Goal: Task Accomplishment & Management: Use online tool/utility

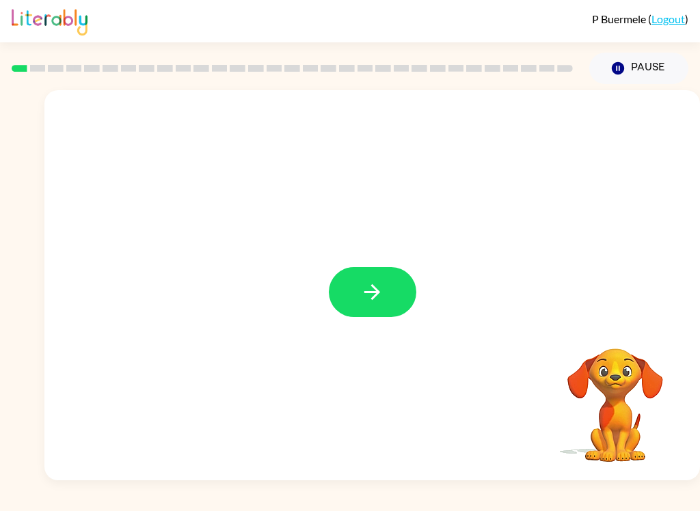
click at [406, 299] on button "button" at bounding box center [372, 292] width 87 height 50
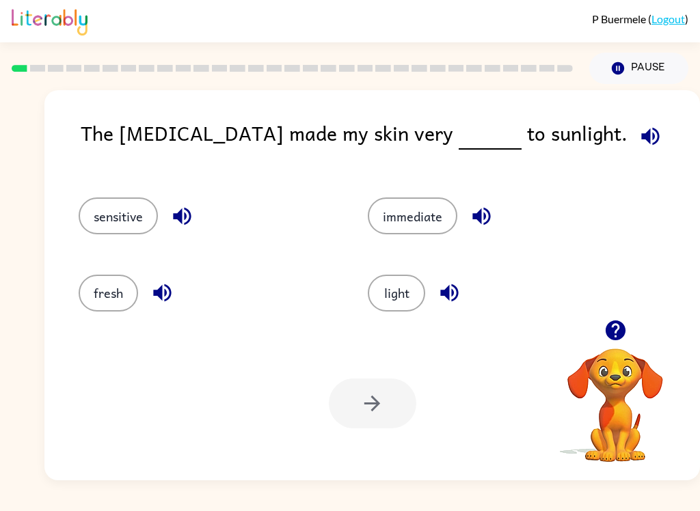
click at [638, 131] on icon "button" at bounding box center [650, 136] width 24 height 24
click at [162, 286] on icon "button" at bounding box center [162, 293] width 18 height 18
click at [187, 232] on button "button" at bounding box center [182, 216] width 35 height 35
click at [487, 221] on icon "button" at bounding box center [481, 217] width 18 height 18
click at [452, 295] on icon "button" at bounding box center [449, 293] width 18 height 18
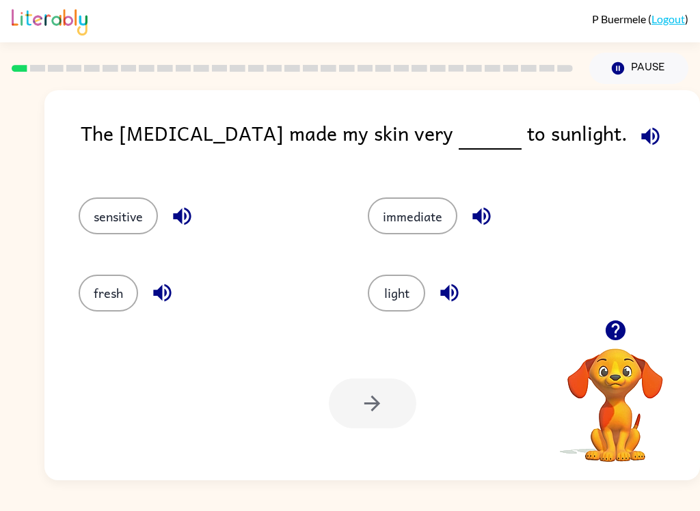
click at [124, 213] on button "sensitive" at bounding box center [118, 216] width 79 height 37
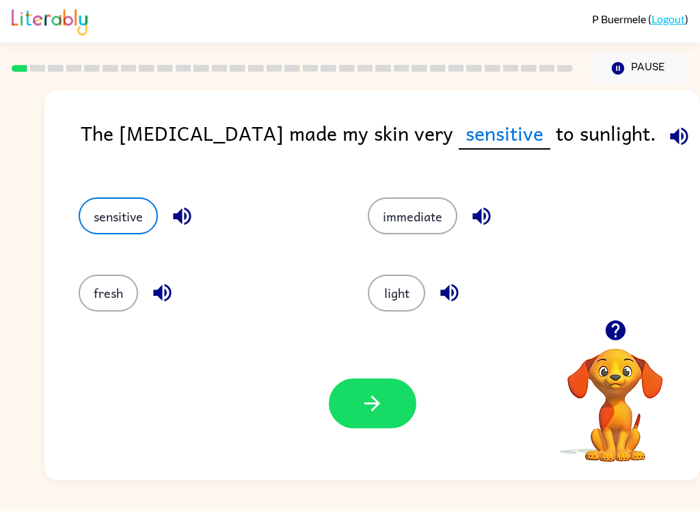
click at [667, 129] on icon "button" at bounding box center [679, 136] width 24 height 24
click at [443, 219] on button "immediate" at bounding box center [413, 216] width 90 height 37
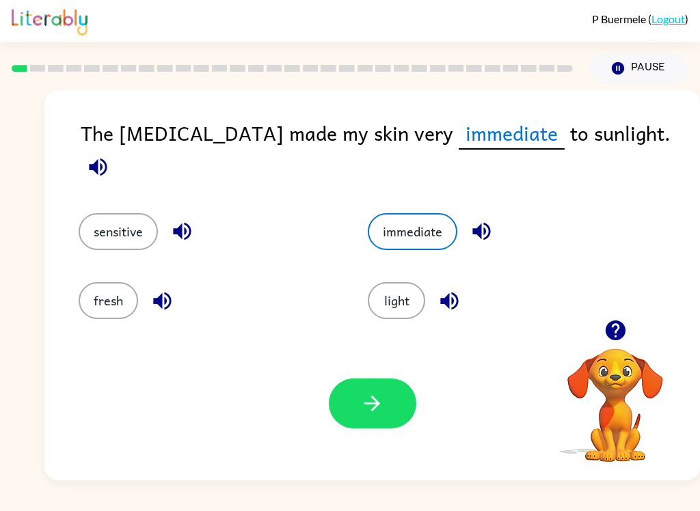
click at [112, 231] on button "sensitive" at bounding box center [118, 231] width 79 height 37
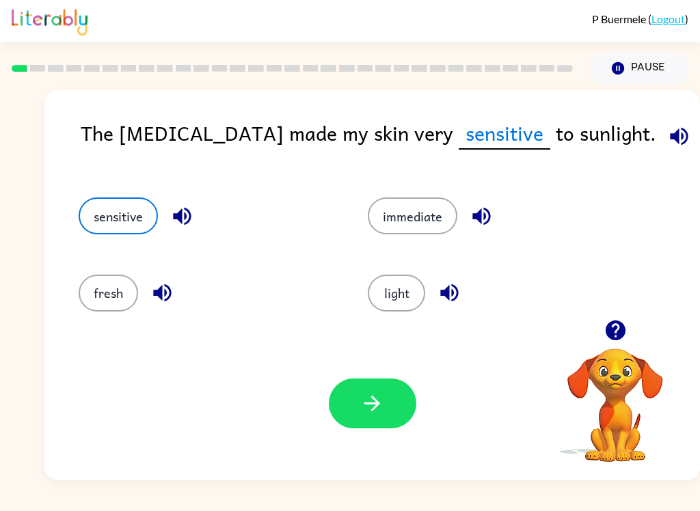
click at [360, 396] on icon "button" at bounding box center [372, 404] width 24 height 24
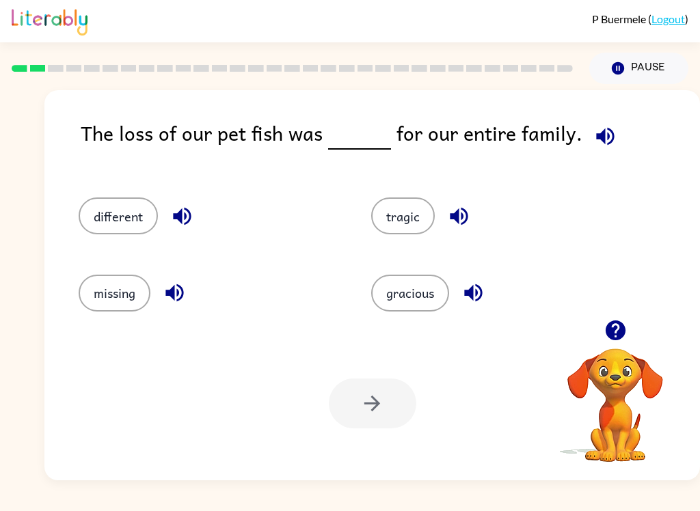
click at [598, 137] on icon "button" at bounding box center [605, 136] width 24 height 24
click at [176, 217] on icon "button" at bounding box center [182, 217] width 18 height 18
click at [183, 303] on icon "button" at bounding box center [175, 293] width 24 height 24
click at [462, 213] on icon "button" at bounding box center [459, 216] width 24 height 24
click at [473, 303] on icon "button" at bounding box center [473, 293] width 24 height 24
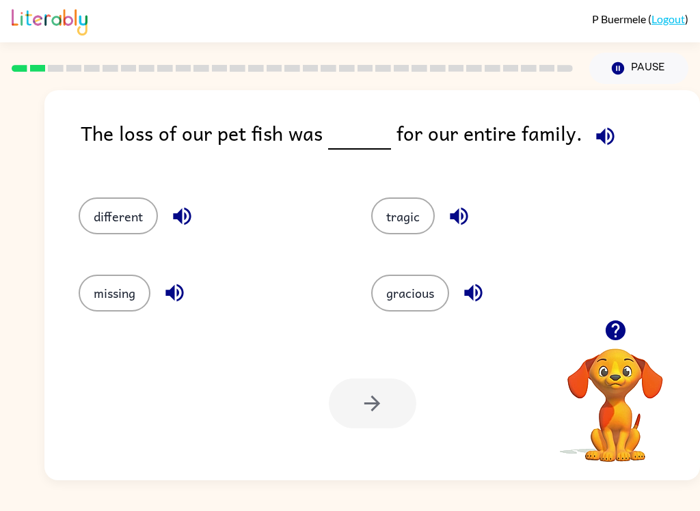
click at [392, 217] on button "tragic" at bounding box center [403, 216] width 64 height 37
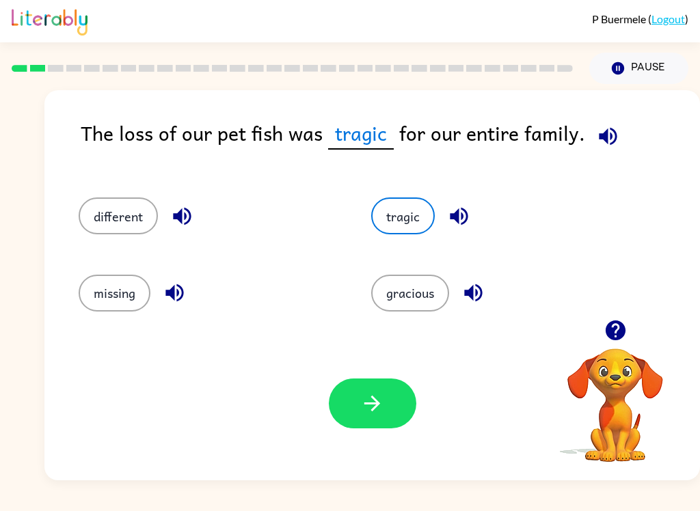
click at [614, 139] on icon "button" at bounding box center [608, 136] width 24 height 24
click at [368, 407] on icon "button" at bounding box center [372, 404] width 24 height 24
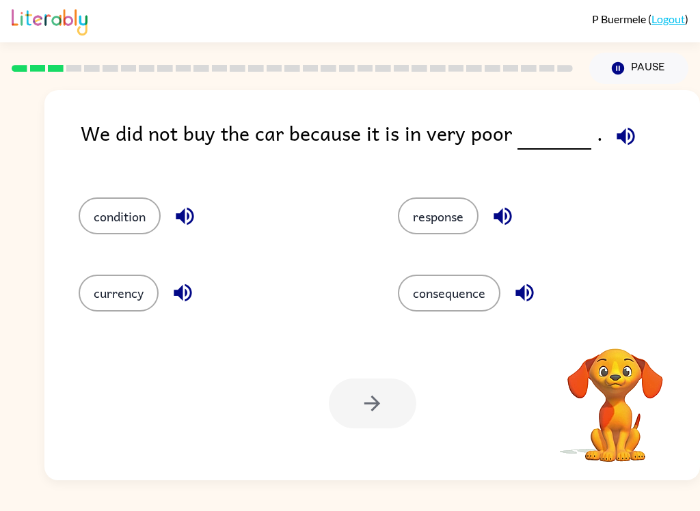
click at [616, 131] on icon "button" at bounding box center [626, 136] width 24 height 24
click at [619, 137] on icon "button" at bounding box center [625, 136] width 18 height 18
click at [618, 144] on icon "button" at bounding box center [626, 136] width 24 height 24
click at [623, 131] on icon "button" at bounding box center [625, 136] width 18 height 18
click at [620, 137] on icon "button" at bounding box center [625, 136] width 18 height 18
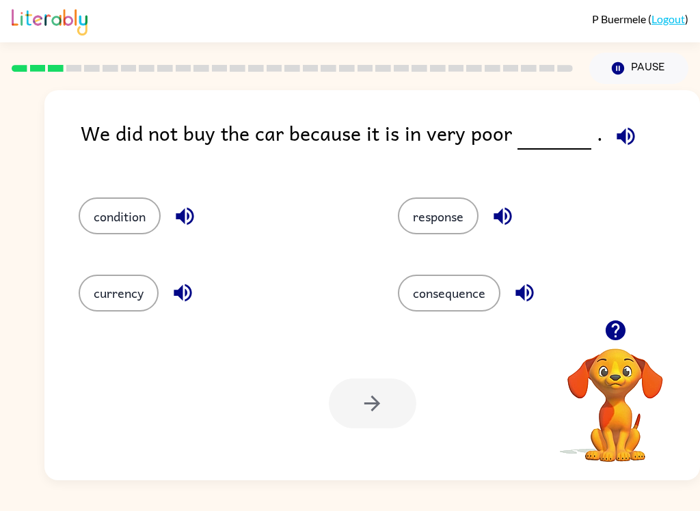
click at [621, 140] on icon "button" at bounding box center [626, 136] width 24 height 24
click at [178, 230] on button "button" at bounding box center [184, 216] width 35 height 35
click at [183, 301] on icon "button" at bounding box center [183, 293] width 24 height 24
click at [505, 220] on icon "button" at bounding box center [503, 216] width 24 height 24
click at [521, 293] on icon "button" at bounding box center [524, 293] width 18 height 18
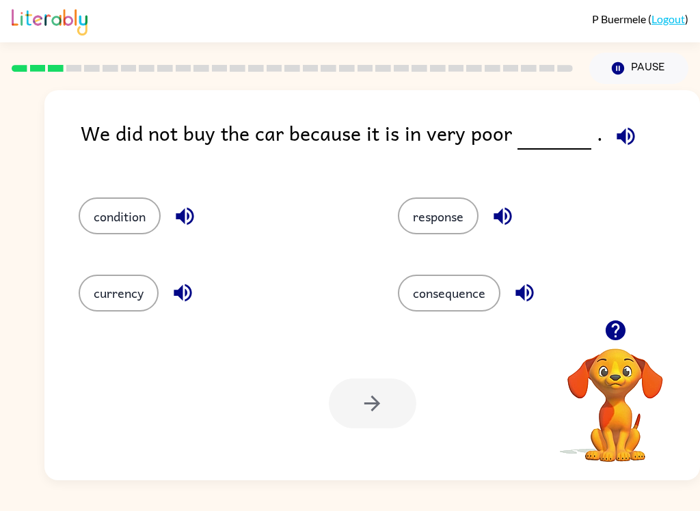
click at [135, 311] on button "currency" at bounding box center [119, 293] width 80 height 37
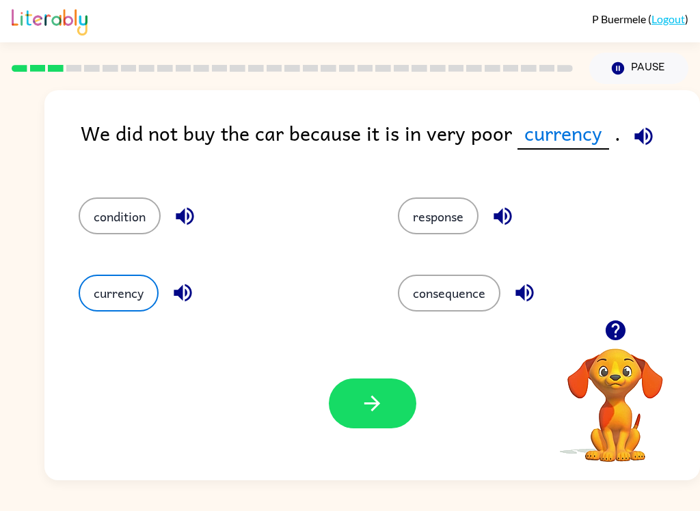
click at [368, 423] on button "button" at bounding box center [372, 404] width 87 height 50
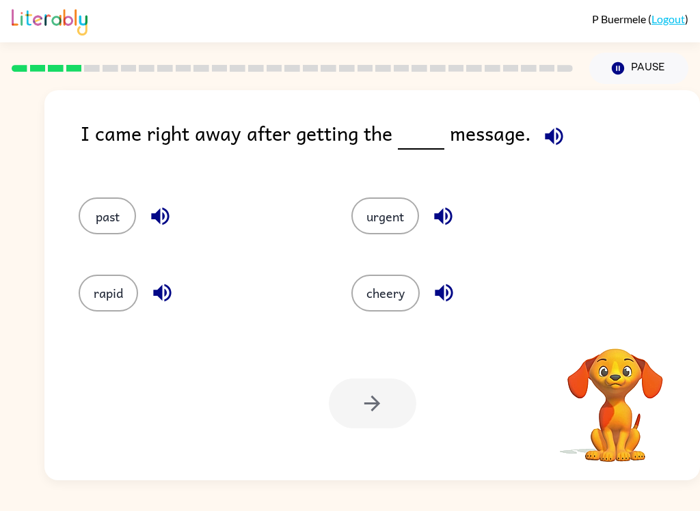
click at [554, 139] on icon "button" at bounding box center [554, 136] width 18 height 18
click at [562, 133] on icon "button" at bounding box center [554, 136] width 24 height 24
click at [169, 221] on icon "button" at bounding box center [160, 216] width 24 height 24
click at [161, 299] on icon "button" at bounding box center [162, 293] width 18 height 18
click at [442, 211] on icon "button" at bounding box center [443, 216] width 24 height 24
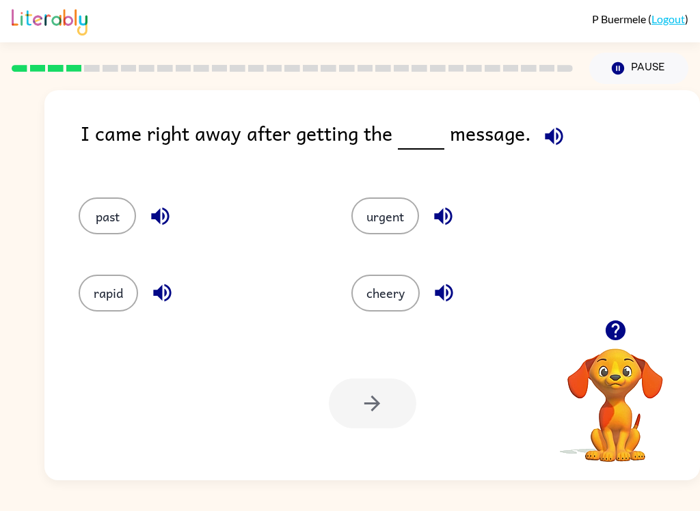
click at [450, 296] on icon "button" at bounding box center [444, 293] width 24 height 24
click at [391, 219] on button "urgent" at bounding box center [385, 216] width 68 height 37
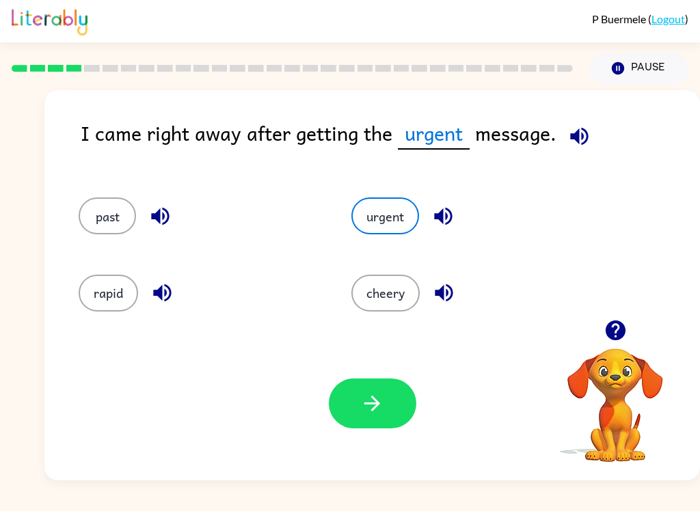
click at [383, 413] on icon "button" at bounding box center [372, 404] width 24 height 24
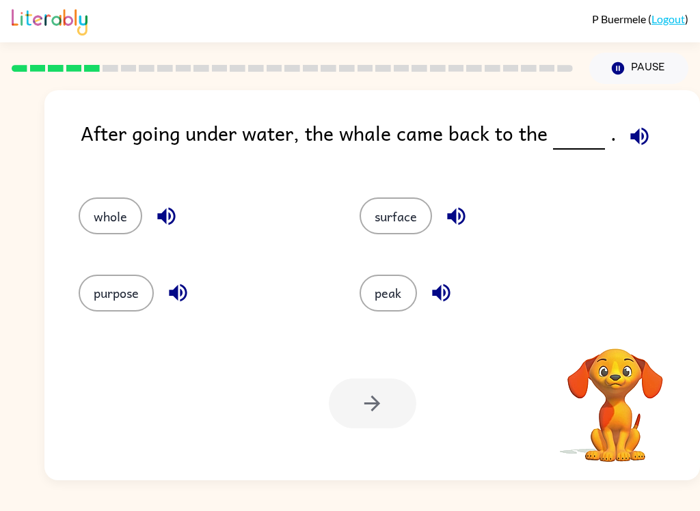
click at [632, 134] on icon "button" at bounding box center [639, 136] width 18 height 18
click at [165, 215] on icon "button" at bounding box center [166, 217] width 18 height 18
click at [183, 301] on icon "button" at bounding box center [178, 293] width 18 height 18
click at [452, 215] on icon "button" at bounding box center [456, 217] width 18 height 18
click at [446, 299] on icon "button" at bounding box center [441, 293] width 18 height 18
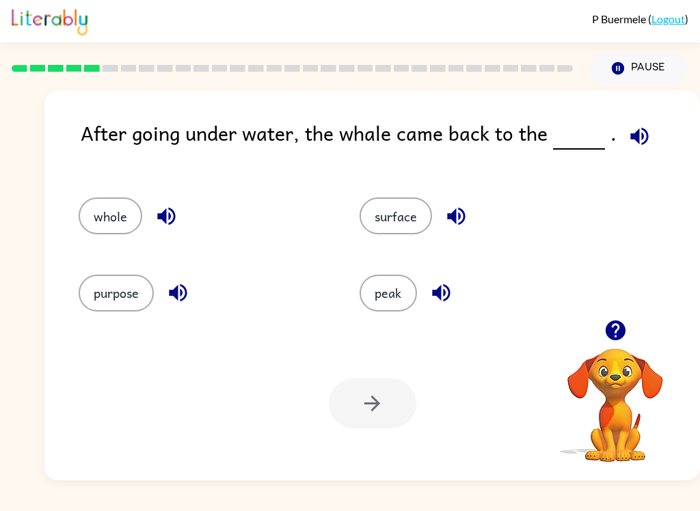
click at [632, 135] on icon "button" at bounding box center [639, 136] width 18 height 18
click at [407, 221] on button "surface" at bounding box center [396, 216] width 72 height 37
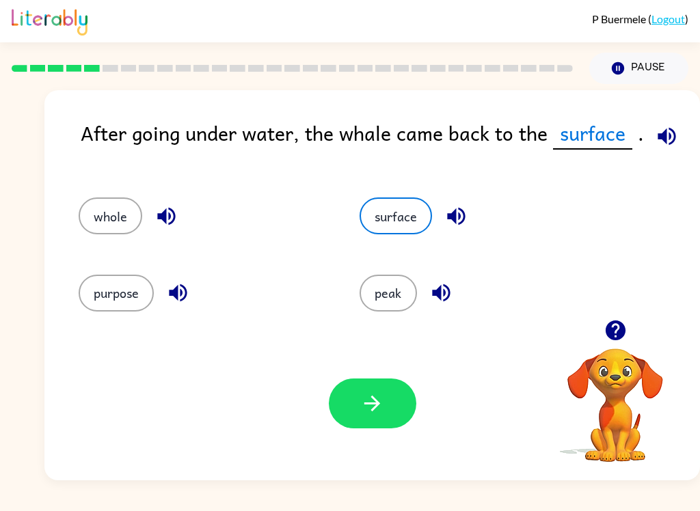
click at [389, 418] on button "button" at bounding box center [372, 404] width 87 height 50
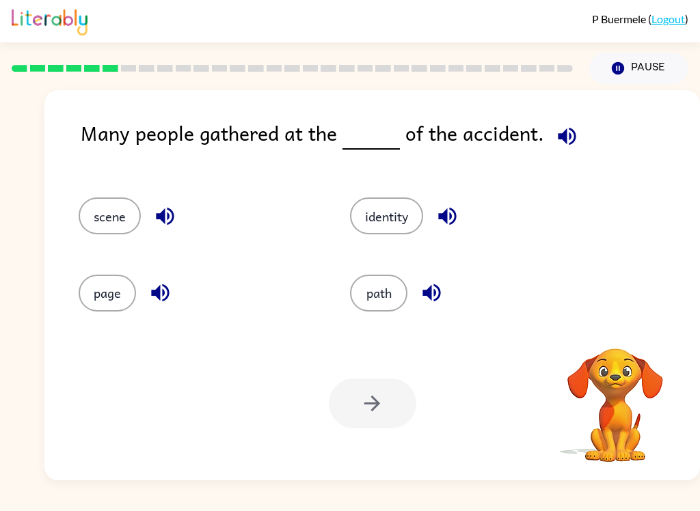
click at [569, 134] on icon "button" at bounding box center [567, 136] width 18 height 18
click at [558, 139] on icon "button" at bounding box center [567, 136] width 18 height 18
click at [173, 218] on icon "button" at bounding box center [165, 217] width 18 height 18
click at [160, 297] on icon "button" at bounding box center [160, 293] width 18 height 18
click at [448, 225] on icon "button" at bounding box center [447, 216] width 24 height 24
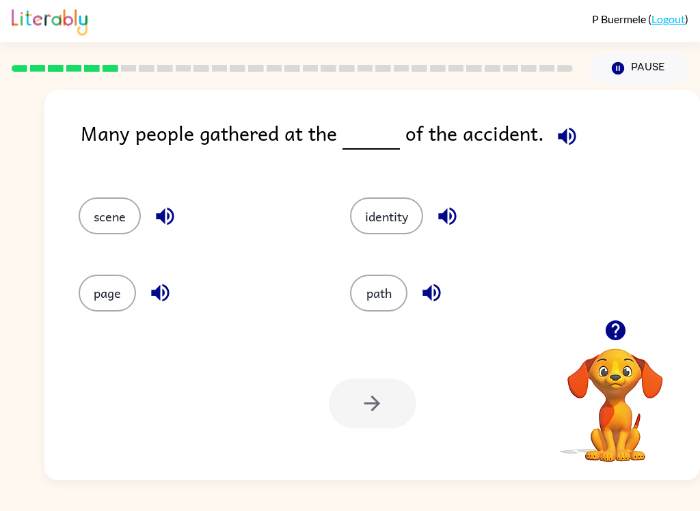
click at [442, 301] on icon "button" at bounding box center [432, 293] width 24 height 24
click at [116, 230] on button "scene" at bounding box center [110, 216] width 62 height 37
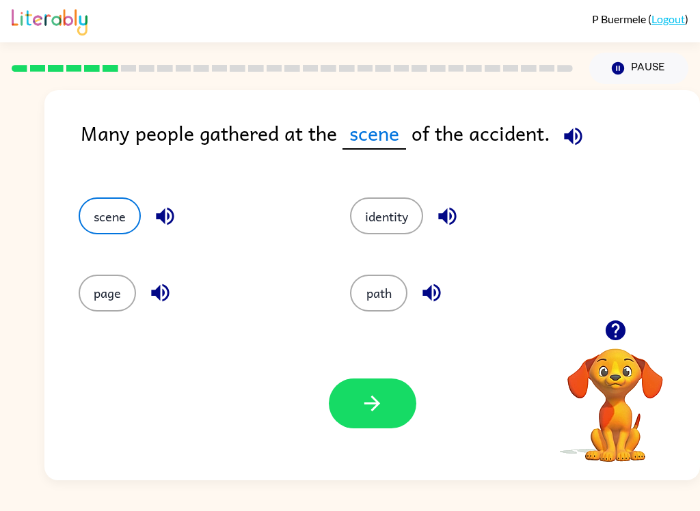
click at [388, 234] on button "identity" at bounding box center [386, 216] width 73 height 37
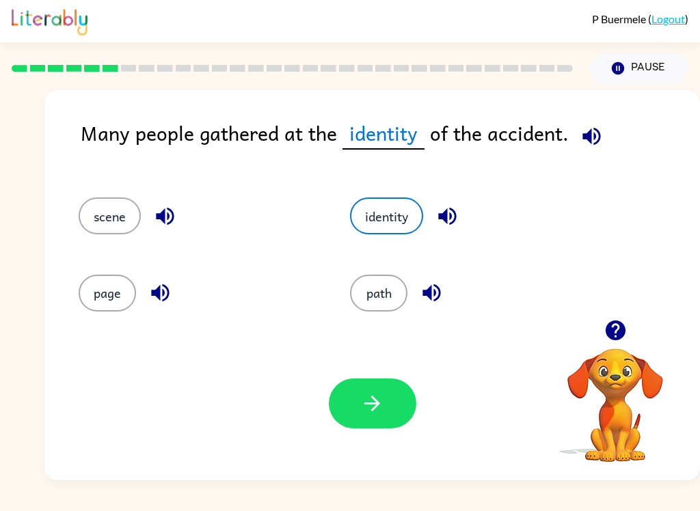
click at [122, 226] on button "scene" at bounding box center [110, 216] width 62 height 37
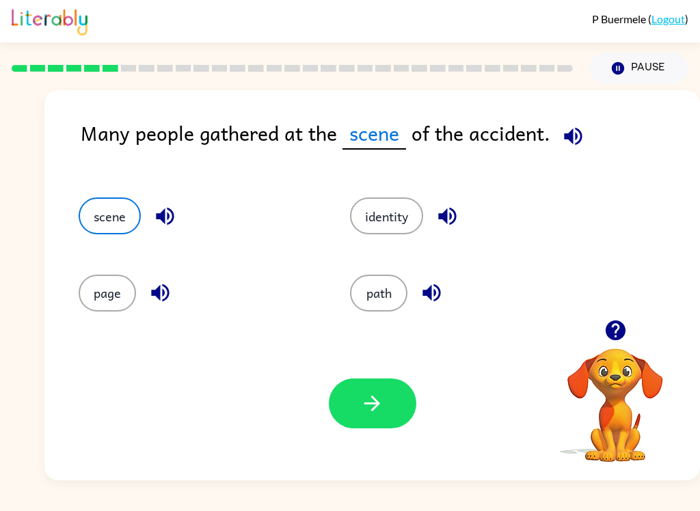
click at [376, 392] on button "button" at bounding box center [372, 404] width 87 height 50
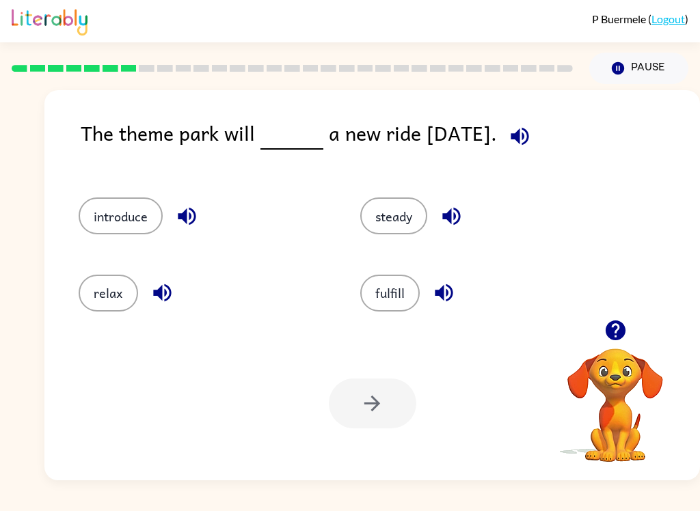
click at [527, 146] on icon "button" at bounding box center [520, 136] width 24 height 24
click at [189, 221] on icon "button" at bounding box center [187, 216] width 24 height 24
click at [163, 296] on icon "button" at bounding box center [162, 293] width 24 height 24
click at [452, 219] on icon "button" at bounding box center [451, 217] width 18 height 18
click at [448, 290] on icon "button" at bounding box center [444, 293] width 24 height 24
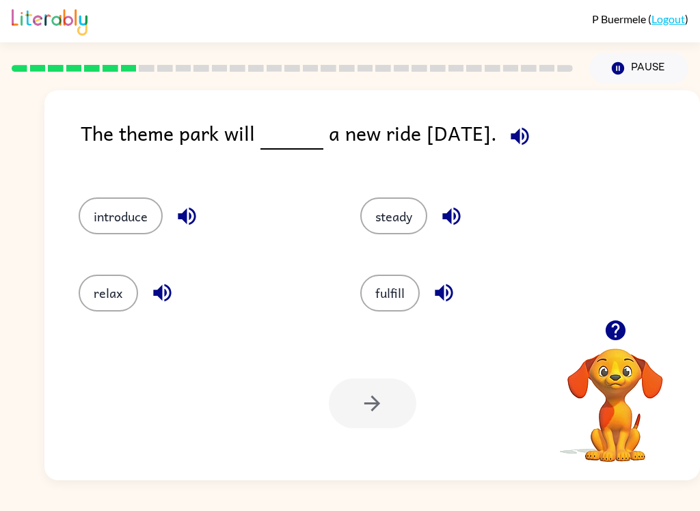
click at [128, 220] on button "introduce" at bounding box center [121, 216] width 84 height 37
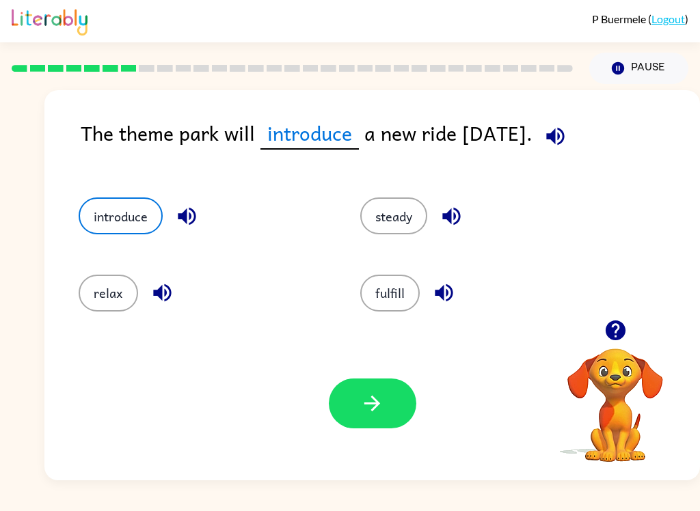
click at [375, 421] on button "button" at bounding box center [372, 404] width 87 height 50
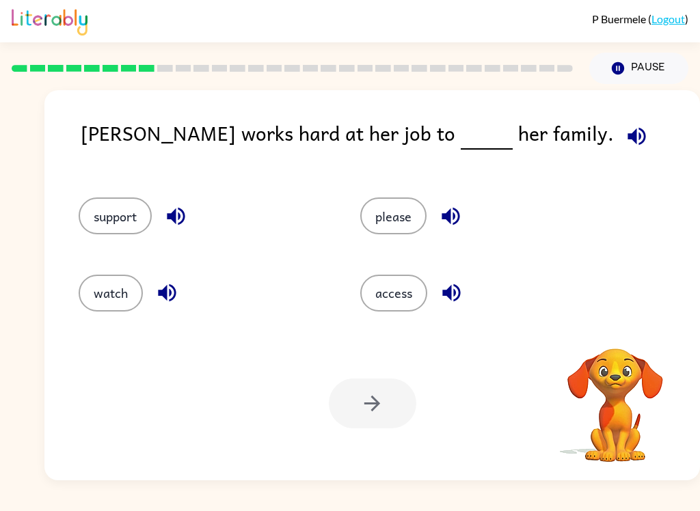
click at [625, 132] on icon "button" at bounding box center [637, 136] width 24 height 24
click at [181, 220] on icon "button" at bounding box center [176, 216] width 24 height 24
click at [170, 305] on icon "button" at bounding box center [167, 293] width 24 height 24
click at [449, 221] on icon "button" at bounding box center [451, 217] width 18 height 18
click at [463, 295] on icon "button" at bounding box center [451, 293] width 24 height 24
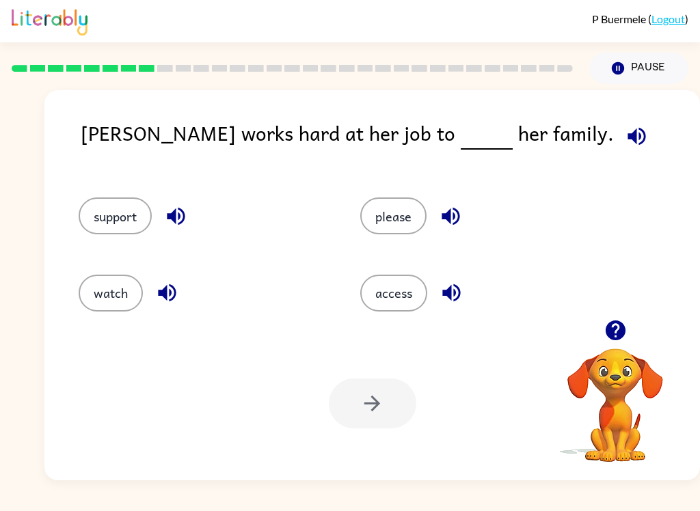
click at [131, 217] on button "support" at bounding box center [115, 216] width 73 height 37
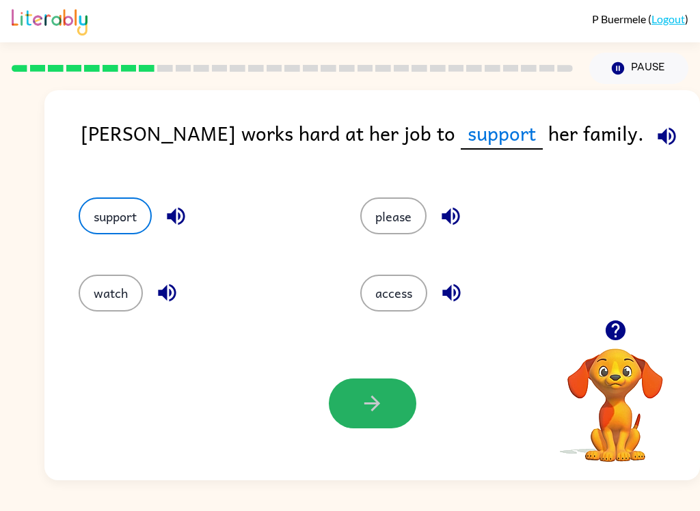
click at [390, 396] on button "button" at bounding box center [372, 404] width 87 height 50
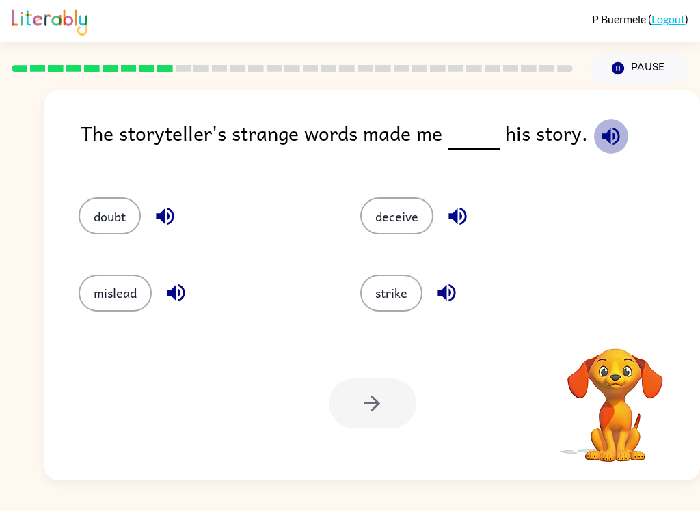
click at [606, 141] on icon "button" at bounding box center [610, 136] width 18 height 18
click at [167, 216] on icon "button" at bounding box center [165, 216] width 24 height 24
click at [176, 305] on icon "button" at bounding box center [176, 293] width 24 height 24
click at [469, 222] on icon "button" at bounding box center [458, 216] width 24 height 24
click at [452, 293] on icon "button" at bounding box center [447, 293] width 24 height 24
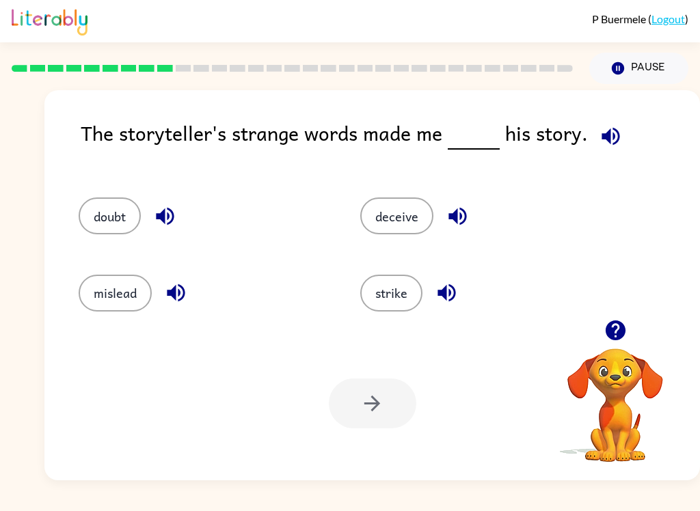
click at [610, 137] on icon "button" at bounding box center [610, 136] width 18 height 18
click at [176, 215] on icon "button" at bounding box center [165, 216] width 24 height 24
click at [109, 228] on button "doubt" at bounding box center [110, 216] width 62 height 37
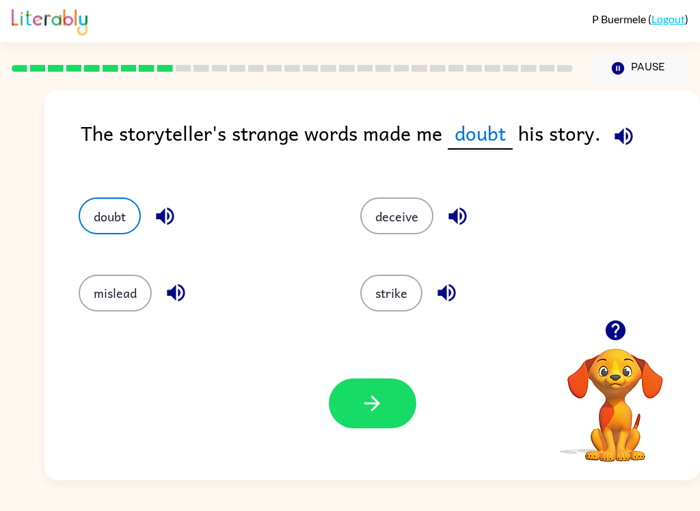
click at [394, 413] on button "button" at bounding box center [372, 404] width 87 height 50
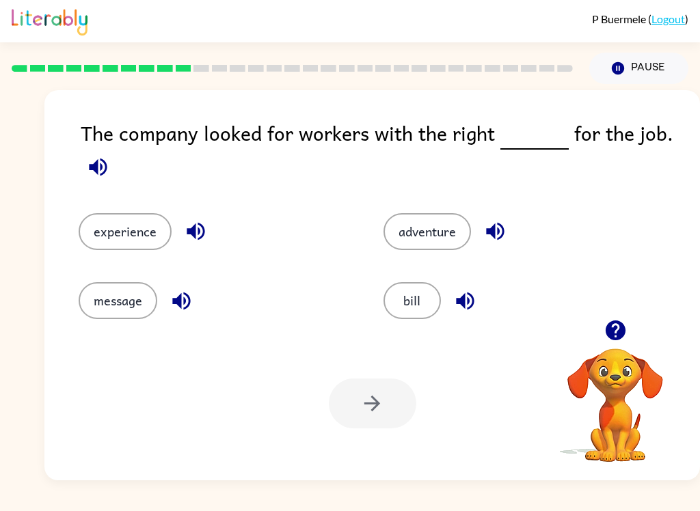
click at [106, 163] on icon "button" at bounding box center [98, 167] width 24 height 24
click at [198, 238] on icon "button" at bounding box center [196, 231] width 24 height 24
click at [180, 306] on icon "button" at bounding box center [181, 301] width 18 height 18
click at [499, 230] on icon "button" at bounding box center [495, 232] width 18 height 18
click at [474, 303] on icon "button" at bounding box center [465, 301] width 24 height 24
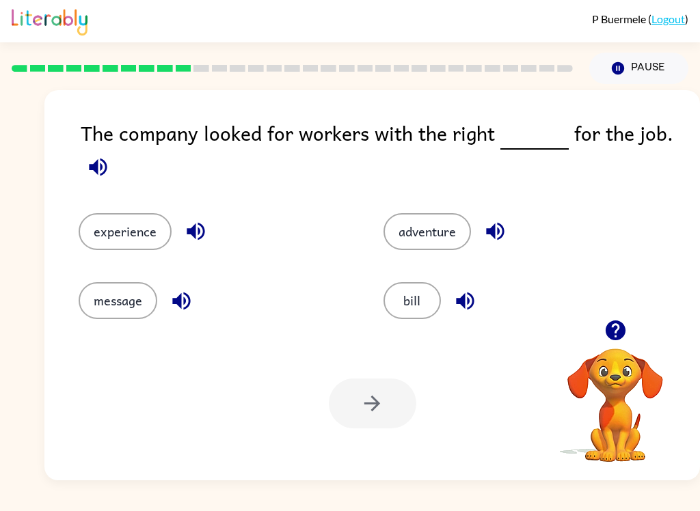
click at [187, 238] on icon "button" at bounding box center [196, 231] width 24 height 24
click at [137, 232] on button "experience" at bounding box center [125, 231] width 93 height 37
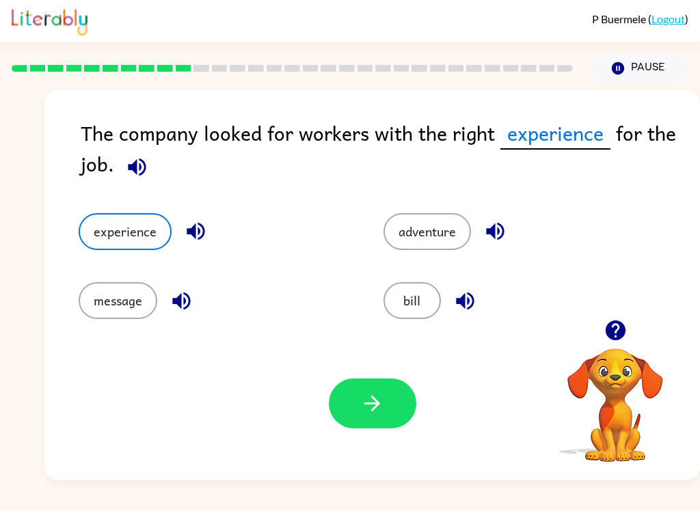
click at [374, 411] on icon "button" at bounding box center [372, 404] width 24 height 24
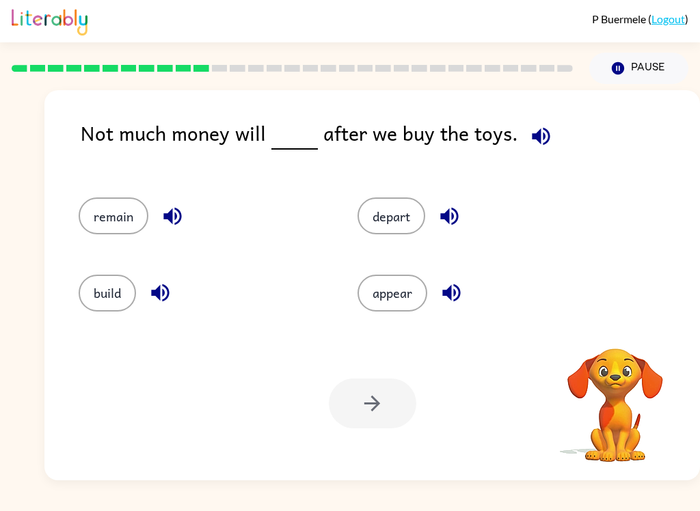
click at [529, 136] on icon "button" at bounding box center [541, 136] width 24 height 24
click at [539, 139] on icon "button" at bounding box center [541, 136] width 24 height 24
click at [531, 133] on icon "button" at bounding box center [541, 136] width 24 height 24
click at [541, 132] on icon "button" at bounding box center [541, 136] width 18 height 18
click at [176, 223] on icon "button" at bounding box center [173, 216] width 24 height 24
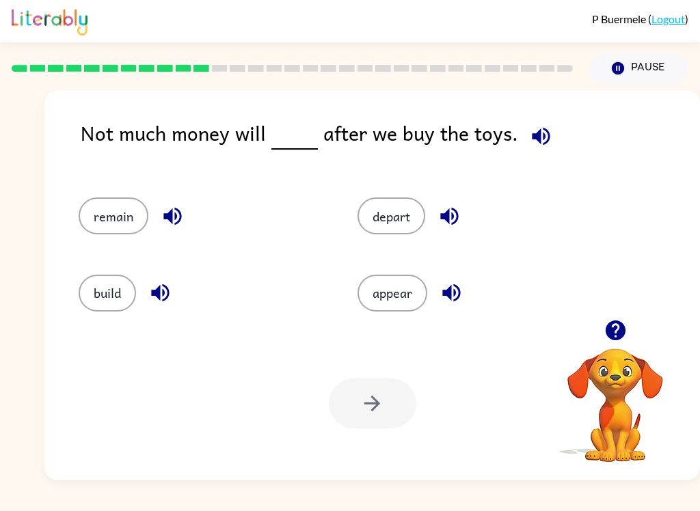
click at [165, 301] on icon "button" at bounding box center [160, 293] width 18 height 18
click at [446, 223] on icon "button" at bounding box center [449, 216] width 24 height 24
click at [450, 305] on icon "button" at bounding box center [451, 293] width 24 height 24
click at [129, 214] on button "remain" at bounding box center [114, 216] width 70 height 37
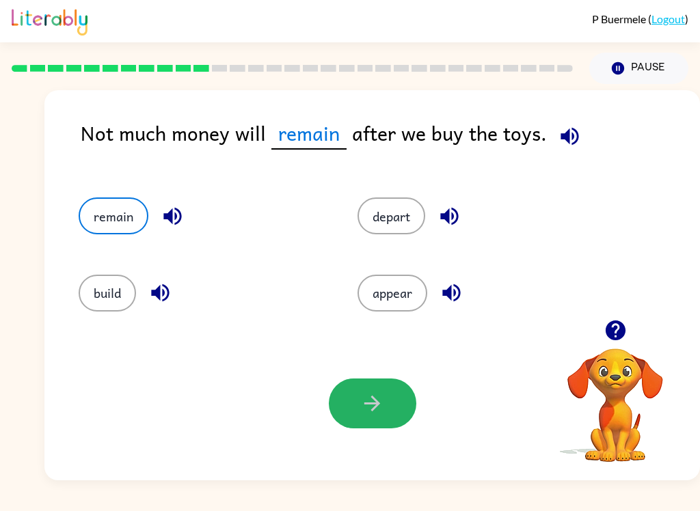
click at [353, 409] on button "button" at bounding box center [372, 404] width 87 height 50
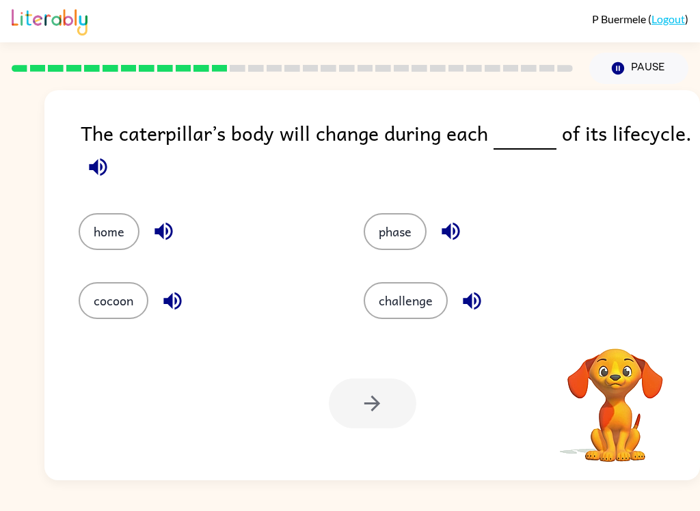
click at [97, 167] on icon "button" at bounding box center [98, 167] width 18 height 18
click at [104, 177] on icon "button" at bounding box center [98, 167] width 24 height 24
click at [169, 230] on icon "button" at bounding box center [164, 231] width 24 height 24
click at [177, 310] on icon "button" at bounding box center [173, 301] width 24 height 24
click at [424, 236] on button "phase" at bounding box center [395, 231] width 63 height 37
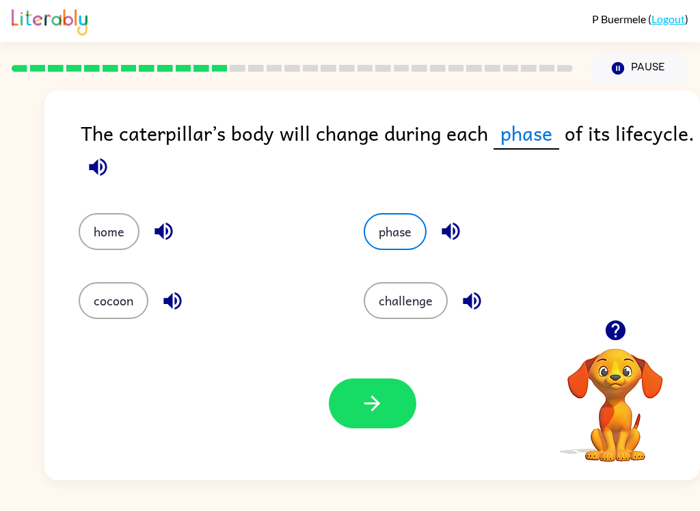
click at [448, 227] on icon "button" at bounding box center [451, 231] width 24 height 24
click at [480, 303] on icon "button" at bounding box center [472, 301] width 18 height 18
click at [375, 401] on icon "button" at bounding box center [372, 404] width 16 height 16
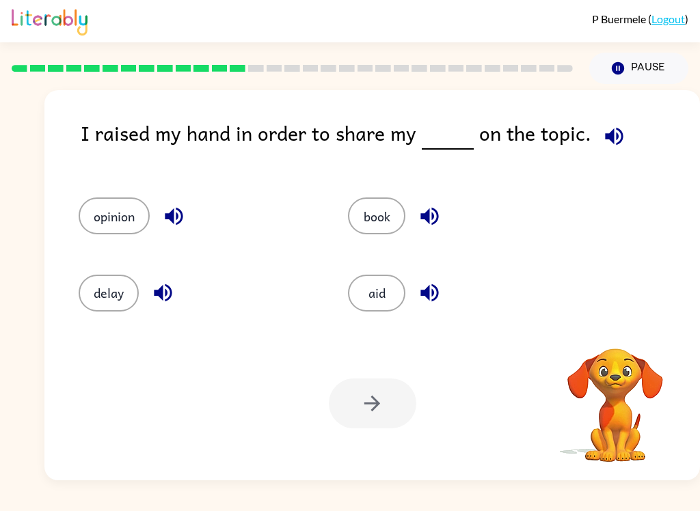
click at [605, 139] on icon "button" at bounding box center [614, 136] width 18 height 18
click at [610, 135] on icon "button" at bounding box center [614, 136] width 18 height 18
click at [185, 217] on icon "button" at bounding box center [174, 216] width 24 height 24
click at [169, 305] on icon "button" at bounding box center [163, 293] width 24 height 24
click at [430, 213] on icon "button" at bounding box center [429, 217] width 18 height 18
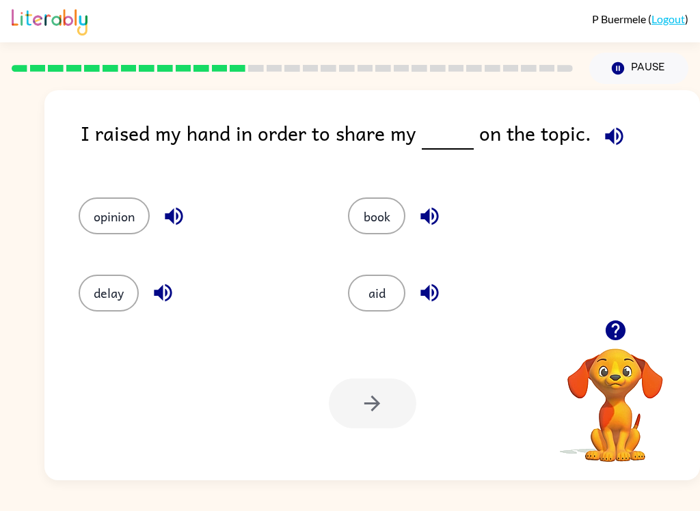
click at [435, 294] on icon "button" at bounding box center [430, 293] width 24 height 24
click at [379, 223] on button "book" at bounding box center [376, 216] width 57 height 37
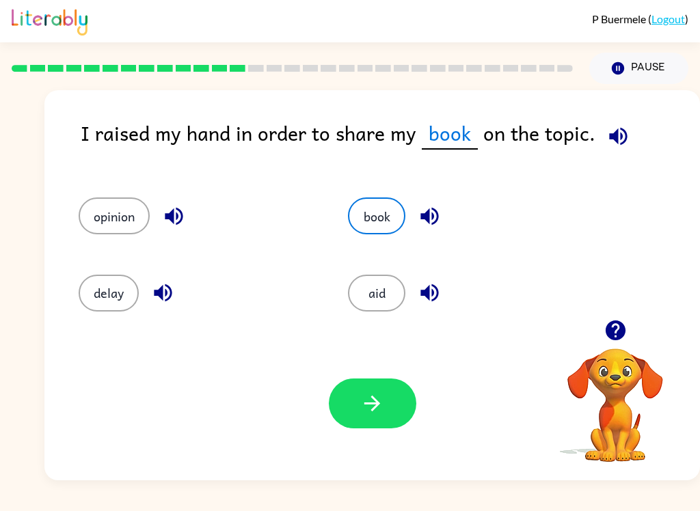
click at [107, 217] on button "opinion" at bounding box center [114, 216] width 71 height 37
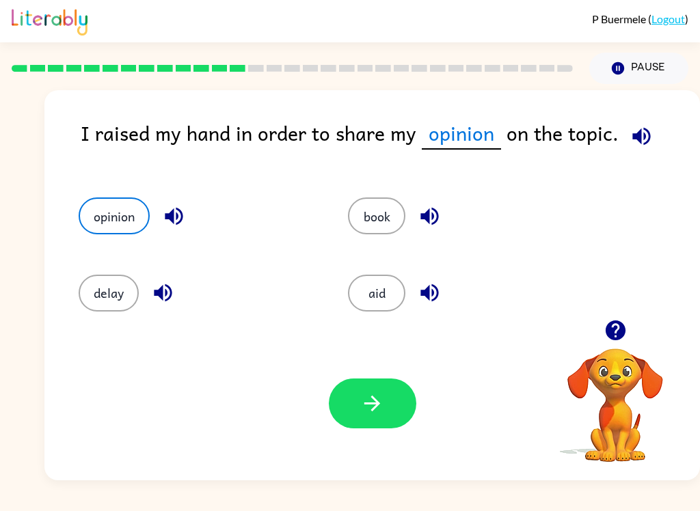
click at [351, 420] on button "button" at bounding box center [372, 404] width 87 height 50
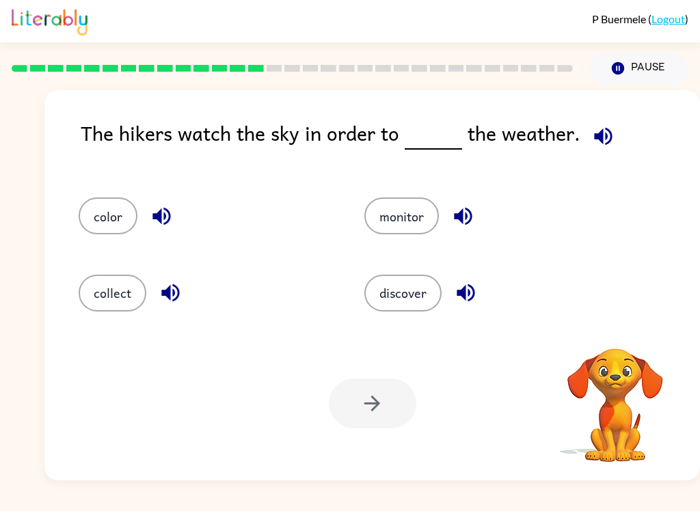
click at [586, 135] on button "button" at bounding box center [603, 136] width 35 height 35
click at [154, 208] on icon "button" at bounding box center [162, 216] width 24 height 24
click at [161, 308] on button "button" at bounding box center [170, 292] width 35 height 35
click at [471, 215] on icon "button" at bounding box center [463, 217] width 18 height 18
click at [465, 294] on icon "button" at bounding box center [466, 293] width 18 height 18
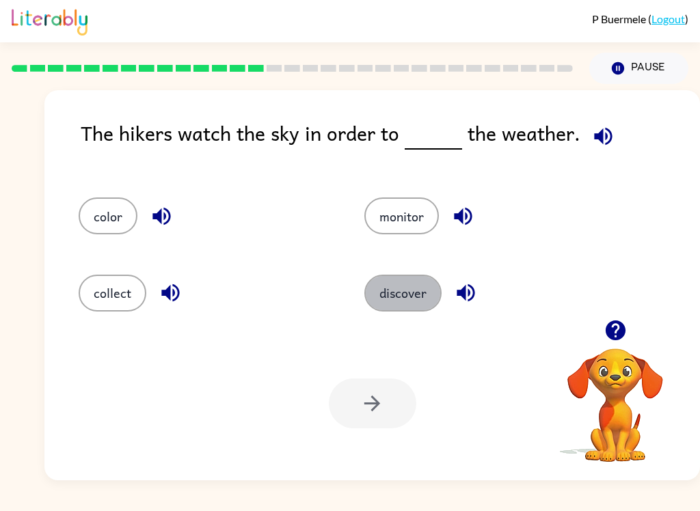
click at [405, 287] on button "discover" at bounding box center [402, 293] width 77 height 37
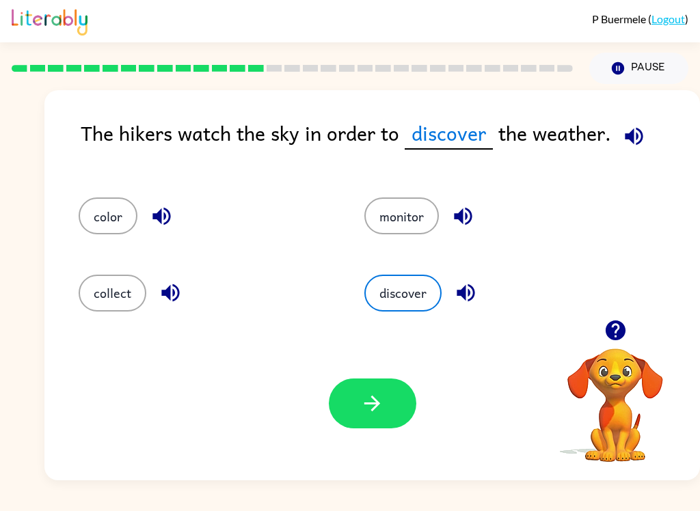
click at [394, 234] on button "monitor" at bounding box center [401, 216] width 74 height 37
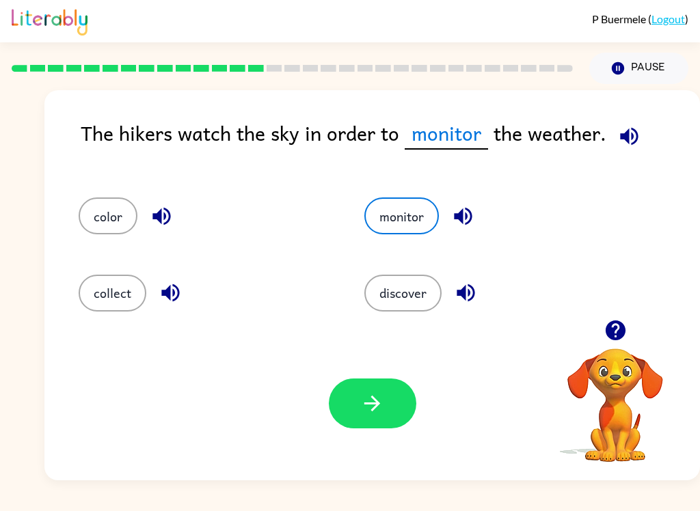
click at [409, 299] on button "discover" at bounding box center [402, 293] width 77 height 37
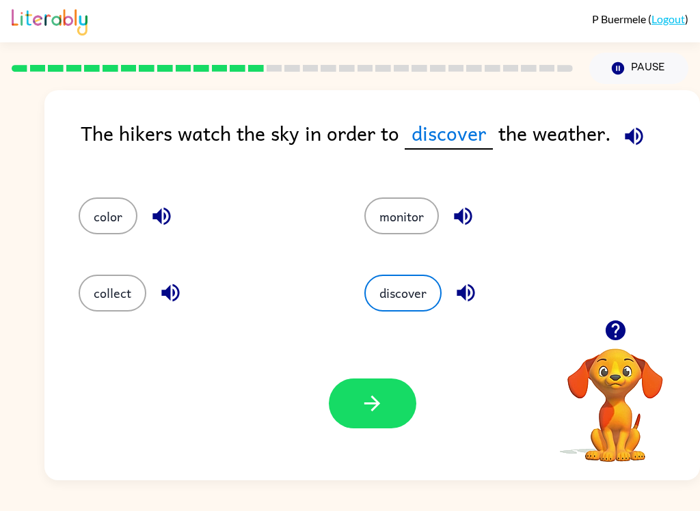
click at [397, 413] on button "button" at bounding box center [372, 404] width 87 height 50
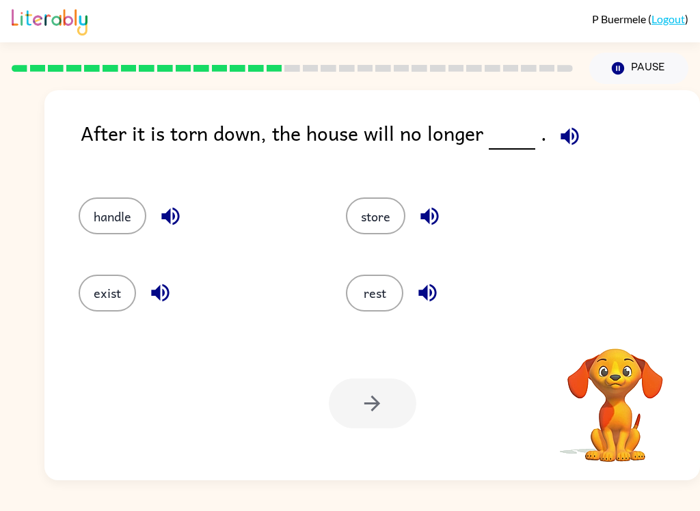
click at [566, 132] on icon "button" at bounding box center [570, 136] width 24 height 24
click at [567, 140] on icon "button" at bounding box center [569, 136] width 18 height 18
click at [573, 136] on icon "button" at bounding box center [570, 136] width 24 height 24
click at [571, 132] on icon "button" at bounding box center [569, 136] width 18 height 18
click at [180, 219] on icon "button" at bounding box center [171, 216] width 24 height 24
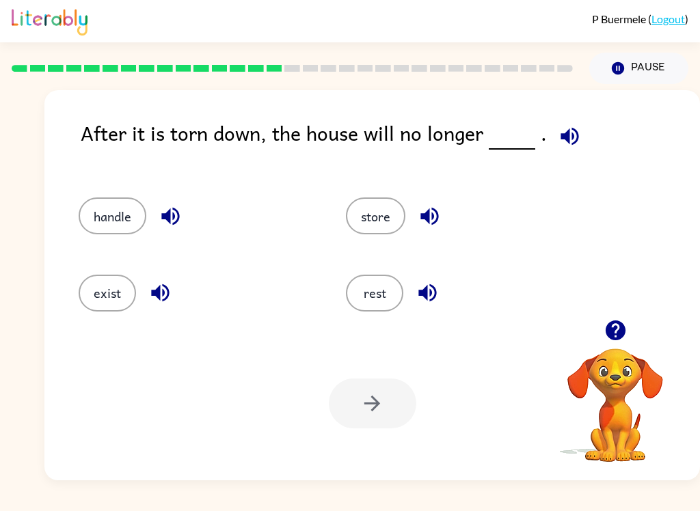
click at [154, 295] on icon "button" at bounding box center [160, 293] width 18 height 18
click at [424, 217] on icon "button" at bounding box center [429, 217] width 18 height 18
click at [437, 295] on icon "button" at bounding box center [428, 293] width 24 height 24
click at [103, 300] on button "exist" at bounding box center [107, 293] width 57 height 37
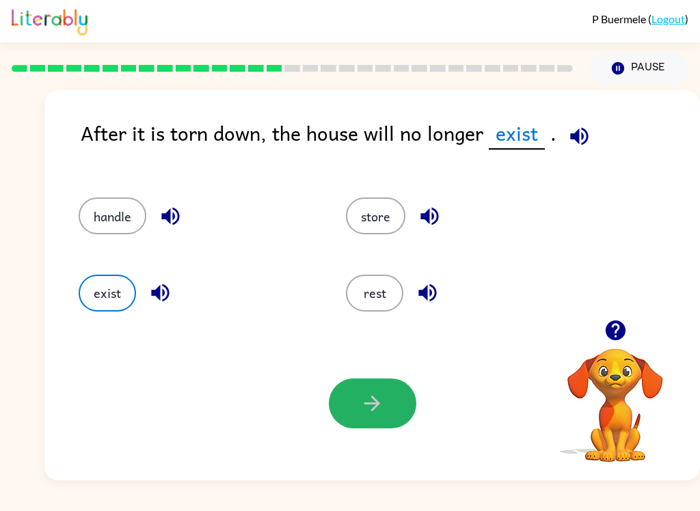
click at [369, 395] on icon "button" at bounding box center [372, 404] width 24 height 24
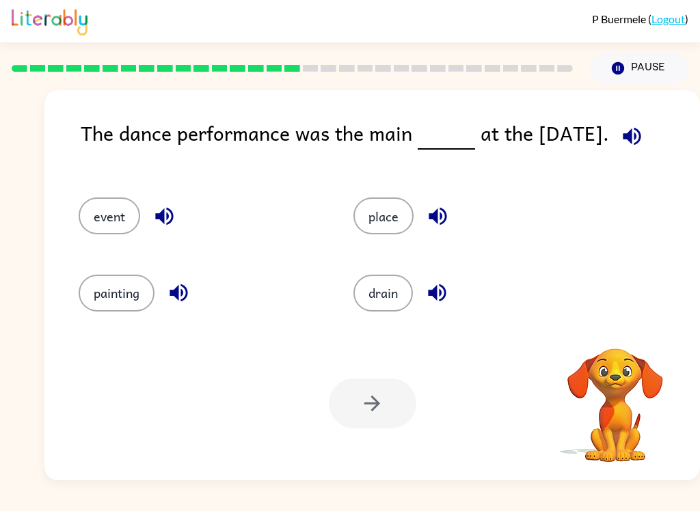
click at [634, 142] on icon "button" at bounding box center [632, 136] width 24 height 24
click at [633, 124] on button "button" at bounding box center [631, 136] width 35 height 35
click at [635, 141] on icon "button" at bounding box center [632, 136] width 24 height 24
click at [626, 140] on icon "button" at bounding box center [632, 136] width 18 height 18
click at [152, 226] on button "button" at bounding box center [164, 216] width 35 height 35
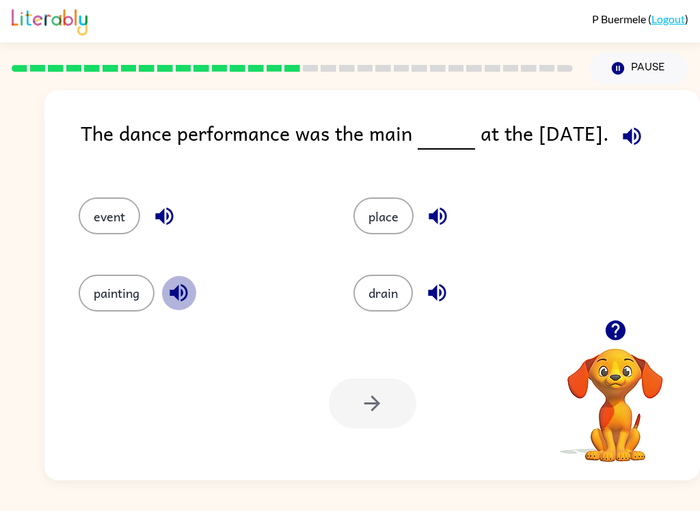
click at [176, 305] on icon "button" at bounding box center [179, 293] width 24 height 24
click at [445, 202] on button "button" at bounding box center [437, 216] width 35 height 35
click at [448, 295] on icon "button" at bounding box center [437, 293] width 24 height 24
click at [111, 218] on button "event" at bounding box center [110, 216] width 62 height 37
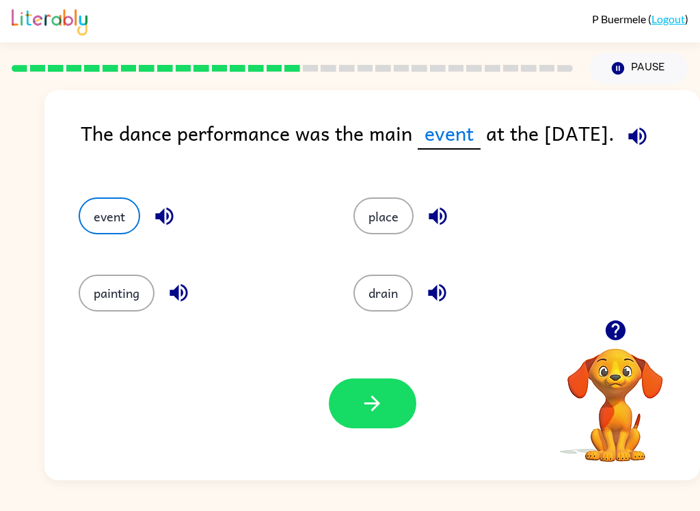
click at [172, 215] on icon "button" at bounding box center [164, 217] width 18 height 18
click at [166, 220] on icon "button" at bounding box center [164, 216] width 24 height 24
click at [366, 405] on icon "button" at bounding box center [372, 404] width 24 height 24
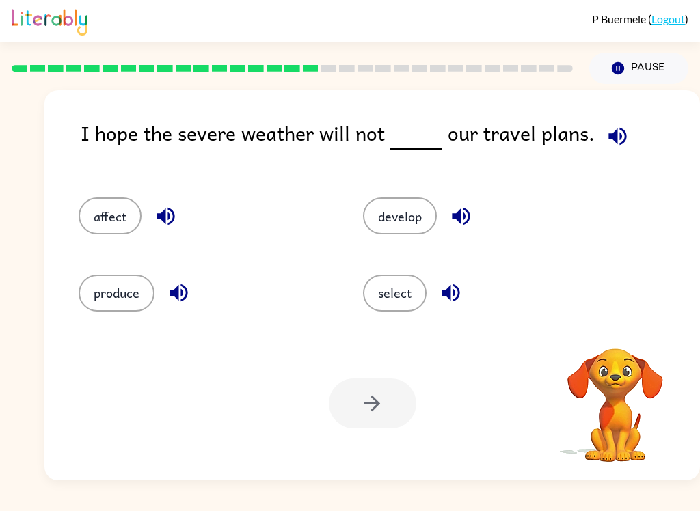
click at [612, 134] on icon "button" at bounding box center [618, 136] width 24 height 24
click at [171, 217] on icon "button" at bounding box center [166, 216] width 24 height 24
click at [173, 303] on icon "button" at bounding box center [179, 293] width 24 height 24
click at [473, 208] on icon "button" at bounding box center [461, 216] width 24 height 24
click at [450, 290] on icon "button" at bounding box center [451, 293] width 18 height 18
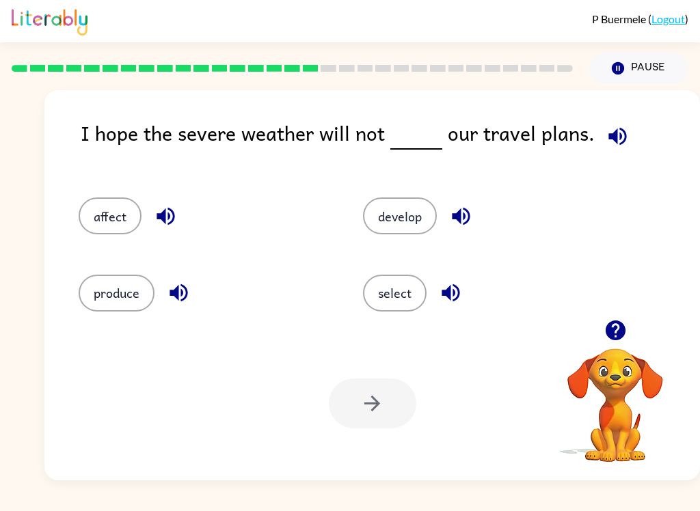
click at [109, 209] on button "affect" at bounding box center [110, 216] width 63 height 37
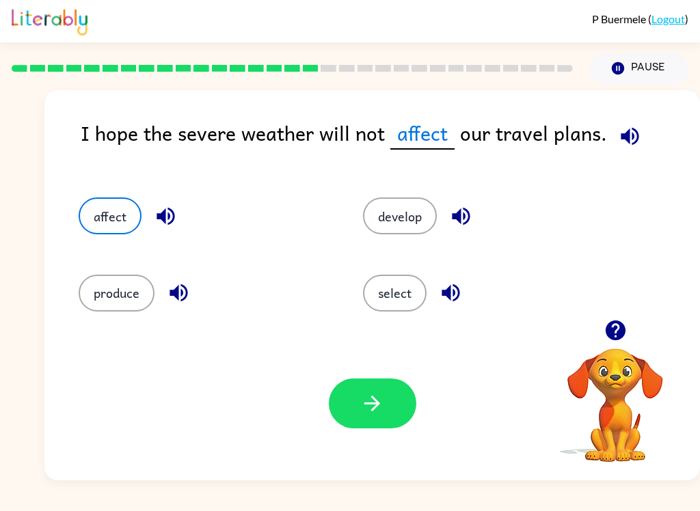
click at [378, 414] on icon "button" at bounding box center [372, 404] width 24 height 24
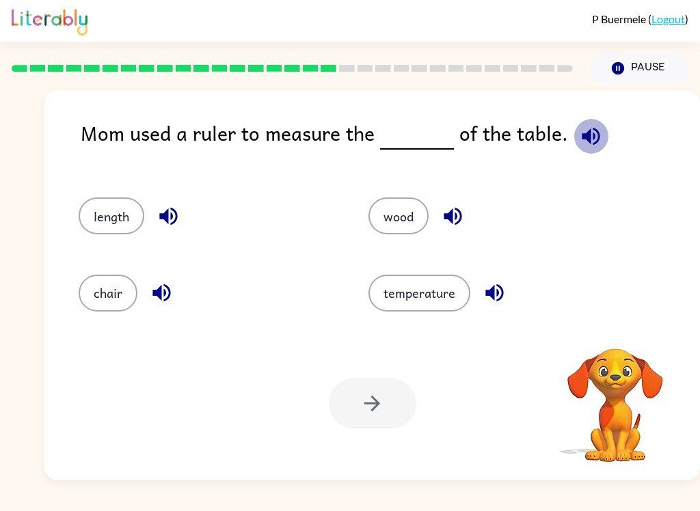
click at [586, 135] on icon "button" at bounding box center [591, 136] width 18 height 18
click at [599, 118] on div "Mom used a ruler to measure the of the table. length wood chair temperature You…" at bounding box center [371, 285] width 655 height 390
click at [591, 134] on icon "button" at bounding box center [591, 136] width 18 height 18
click at [163, 219] on icon "button" at bounding box center [168, 217] width 18 height 18
click at [165, 293] on icon "button" at bounding box center [161, 293] width 18 height 18
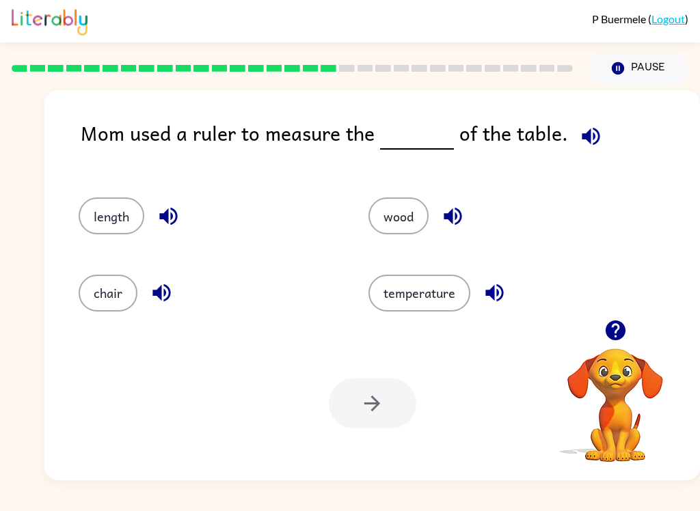
click at [450, 215] on icon "button" at bounding box center [453, 217] width 18 height 18
click at [501, 303] on icon "button" at bounding box center [495, 293] width 24 height 24
click at [168, 214] on icon "button" at bounding box center [168, 217] width 18 height 18
click at [119, 220] on button "length" at bounding box center [112, 216] width 66 height 37
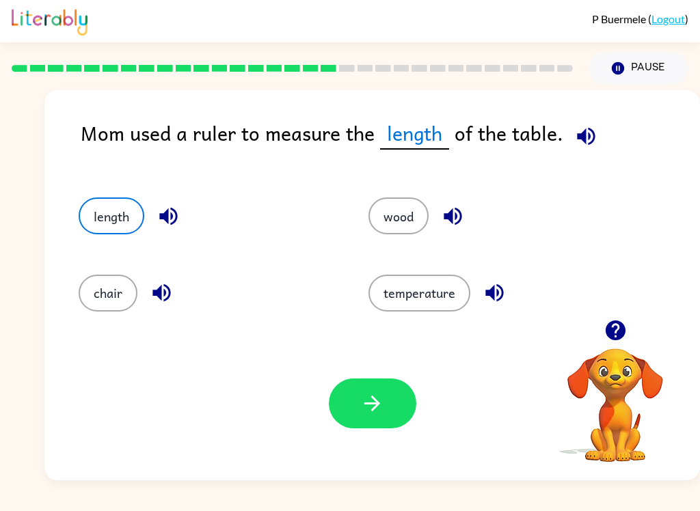
click at [365, 411] on icon "button" at bounding box center [372, 404] width 24 height 24
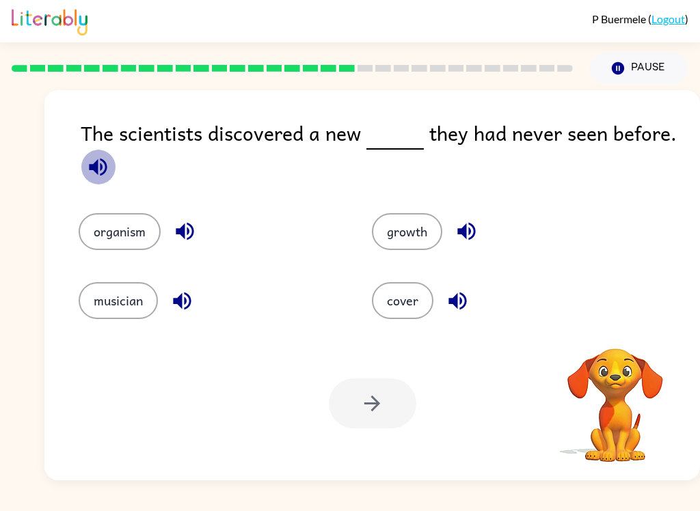
click at [87, 173] on icon "button" at bounding box center [98, 167] width 24 height 24
click at [105, 176] on icon "button" at bounding box center [98, 167] width 24 height 24
click at [181, 233] on icon "button" at bounding box center [185, 232] width 18 height 18
click at [194, 306] on icon "button" at bounding box center [182, 301] width 24 height 24
click at [455, 235] on icon "button" at bounding box center [467, 231] width 24 height 24
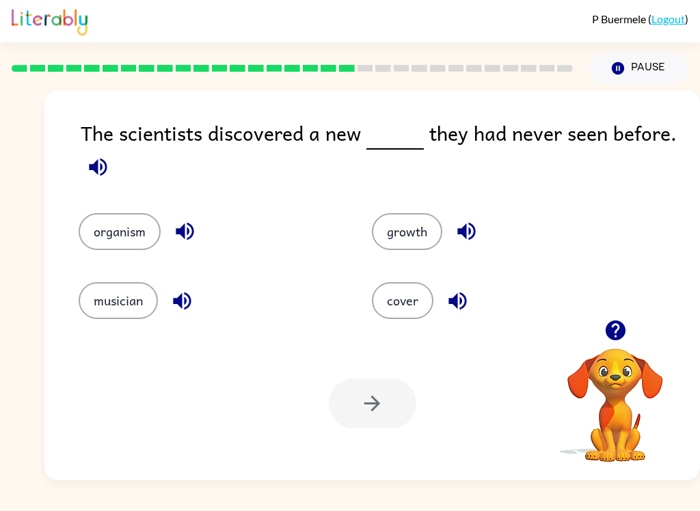
click at [467, 306] on icon "button" at bounding box center [458, 301] width 24 height 24
click at [118, 225] on button "organism" at bounding box center [120, 231] width 82 height 37
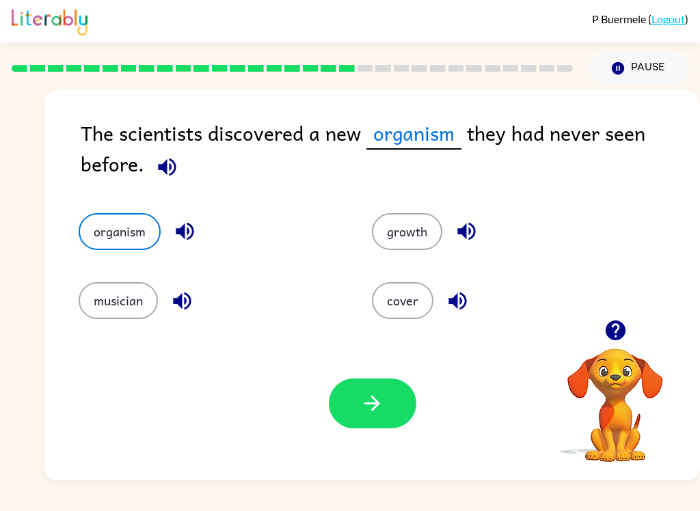
click at [372, 399] on icon "button" at bounding box center [372, 404] width 24 height 24
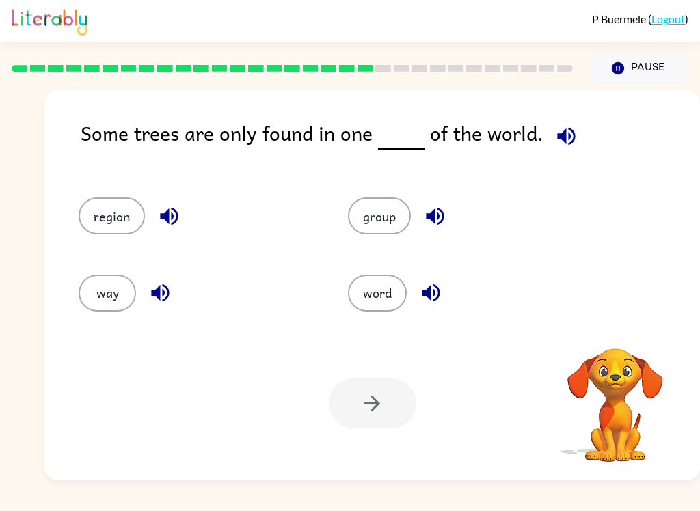
click at [562, 140] on icon "button" at bounding box center [566, 136] width 24 height 24
click at [565, 144] on icon "button" at bounding box center [566, 136] width 18 height 18
click at [174, 222] on icon "button" at bounding box center [169, 216] width 24 height 24
click at [154, 305] on icon "button" at bounding box center [160, 293] width 24 height 24
click at [433, 210] on icon "button" at bounding box center [435, 216] width 24 height 24
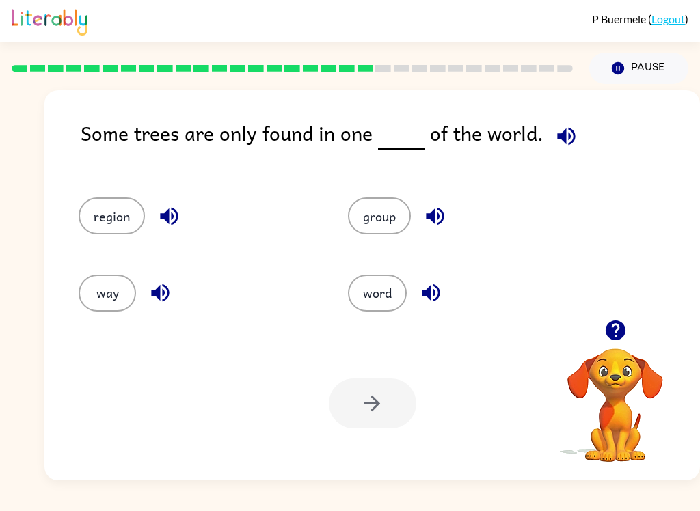
click at [428, 296] on icon "button" at bounding box center [431, 293] width 18 height 18
click at [128, 219] on button "region" at bounding box center [112, 216] width 66 height 37
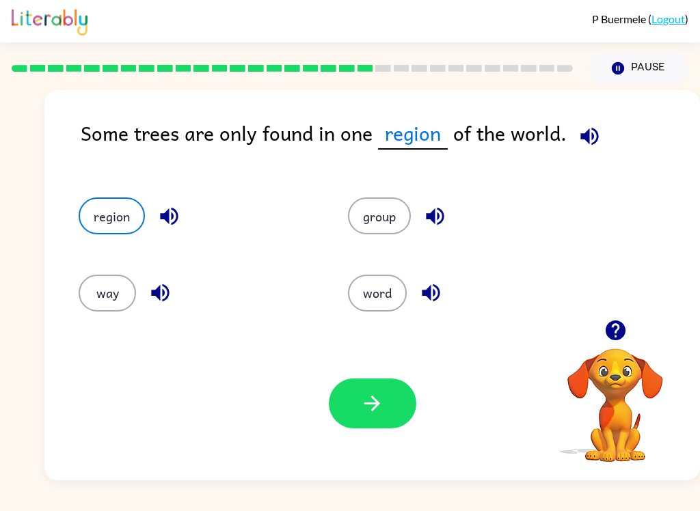
click at [372, 398] on icon "button" at bounding box center [372, 404] width 16 height 16
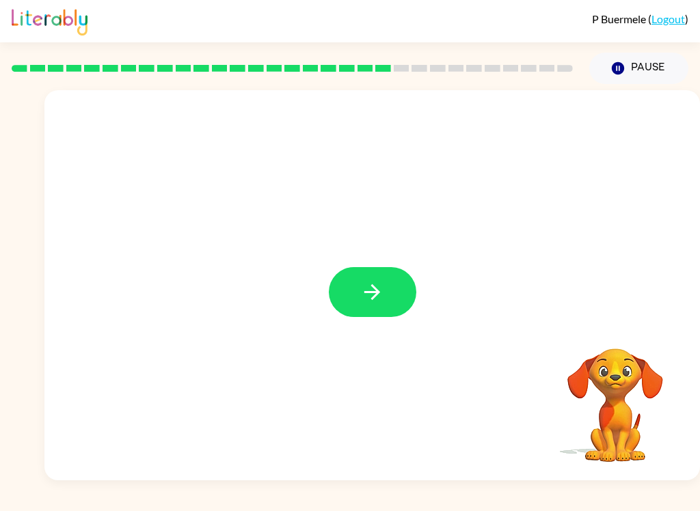
click at [390, 288] on button "button" at bounding box center [372, 292] width 87 height 50
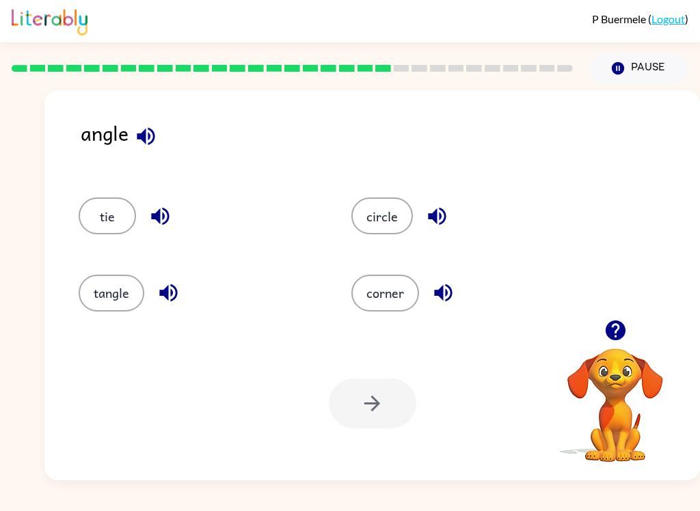
click at [154, 124] on button "button" at bounding box center [145, 136] width 35 height 35
click at [169, 218] on icon "button" at bounding box center [160, 217] width 18 height 18
click at [162, 306] on button "button" at bounding box center [168, 292] width 35 height 35
click at [433, 216] on icon "button" at bounding box center [437, 217] width 18 height 18
click at [450, 284] on icon "button" at bounding box center [443, 293] width 24 height 24
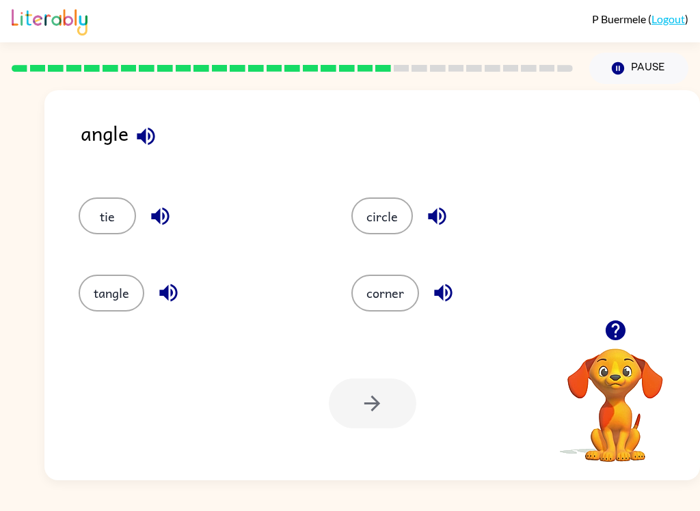
click at [171, 285] on icon "button" at bounding box center [169, 293] width 24 height 24
click at [139, 124] on button "button" at bounding box center [145, 136] width 35 height 35
click at [165, 219] on icon "button" at bounding box center [160, 216] width 24 height 24
click at [433, 219] on icon "button" at bounding box center [437, 217] width 18 height 18
click at [433, 295] on icon "button" at bounding box center [443, 293] width 24 height 24
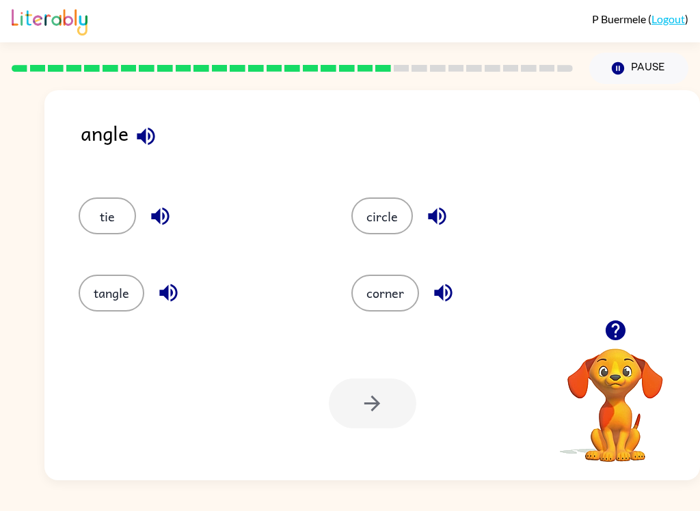
click at [390, 289] on button "corner" at bounding box center [385, 293] width 68 height 37
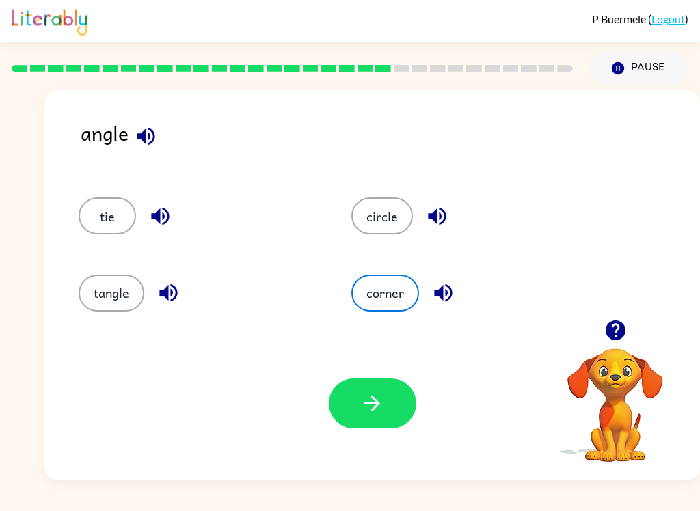
click at [380, 395] on icon "button" at bounding box center [372, 404] width 24 height 24
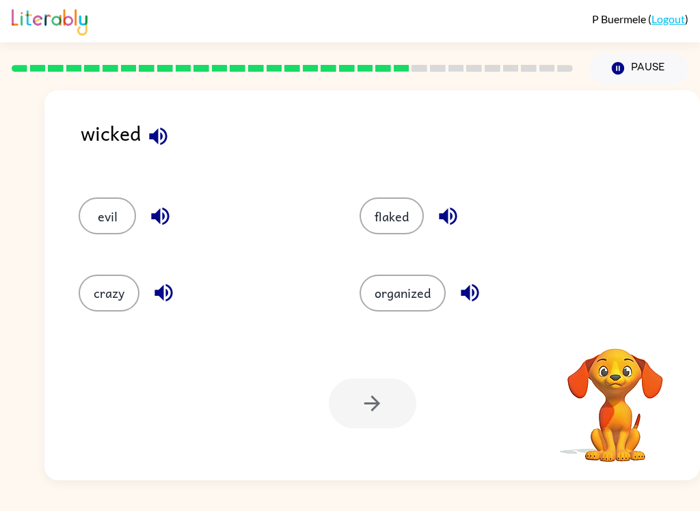
click at [157, 217] on icon "button" at bounding box center [160, 217] width 18 height 18
click at [162, 142] on icon "button" at bounding box center [158, 136] width 24 height 24
click at [162, 300] on icon "button" at bounding box center [164, 293] width 24 height 24
click at [436, 223] on icon "button" at bounding box center [448, 216] width 24 height 24
click at [446, 223] on icon "button" at bounding box center [448, 217] width 18 height 18
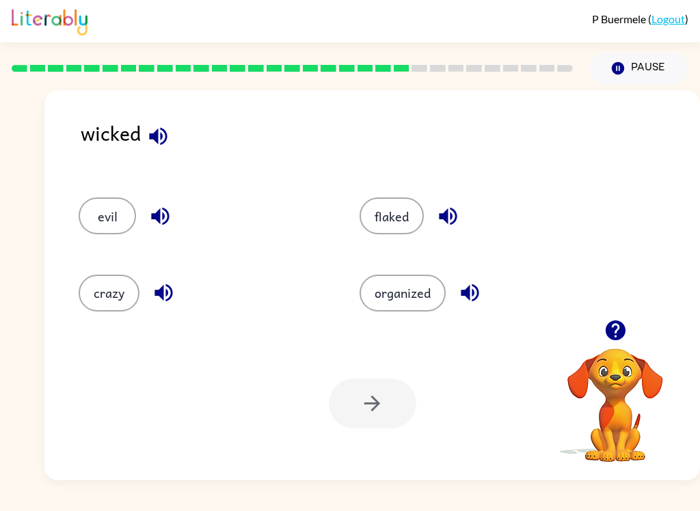
click at [448, 221] on icon "button" at bounding box center [448, 216] width 24 height 24
click at [444, 224] on icon "button" at bounding box center [448, 216] width 24 height 24
click at [486, 299] on button "button" at bounding box center [469, 292] width 35 height 35
click at [471, 295] on icon "button" at bounding box center [470, 293] width 24 height 24
click at [474, 290] on icon "button" at bounding box center [470, 293] width 24 height 24
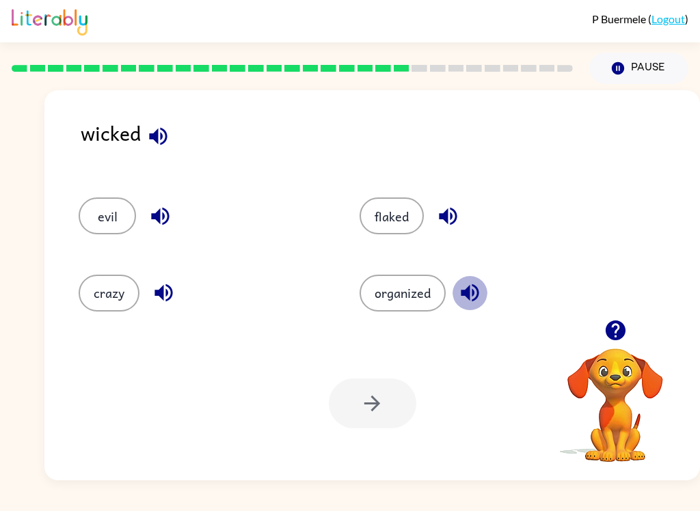
click at [473, 283] on icon "button" at bounding box center [470, 293] width 24 height 24
click at [166, 218] on icon "button" at bounding box center [160, 216] width 24 height 24
click at [161, 145] on icon "button" at bounding box center [158, 136] width 18 height 18
click at [111, 223] on button "evil" at bounding box center [107, 216] width 57 height 37
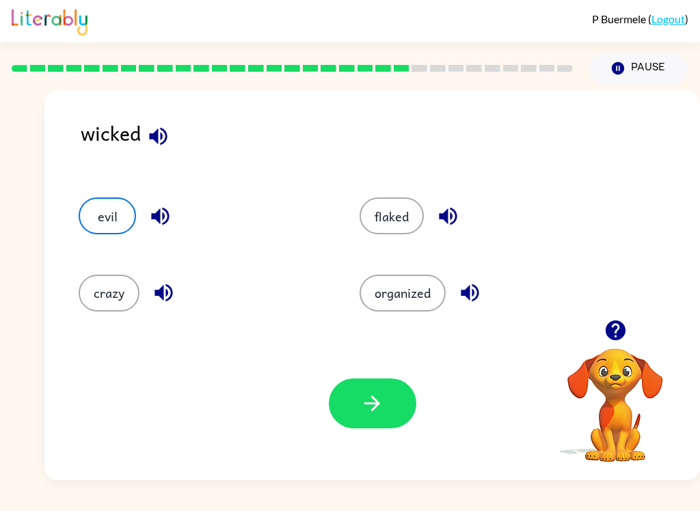
click at [383, 411] on icon "button" at bounding box center [372, 404] width 24 height 24
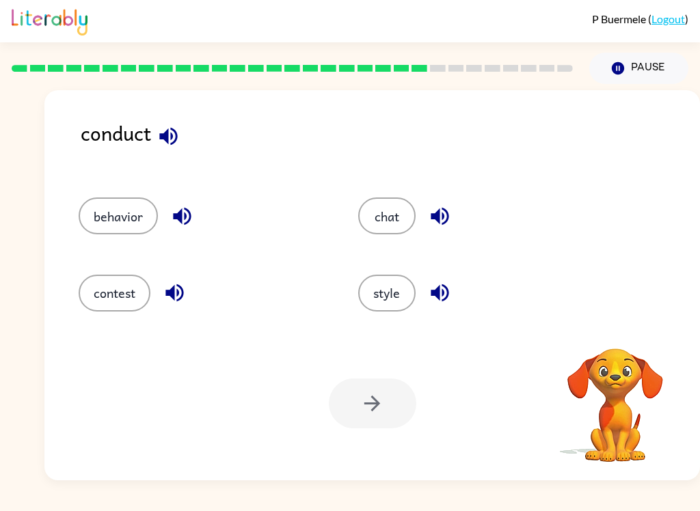
click at [167, 133] on icon "button" at bounding box center [168, 136] width 18 height 18
click at [162, 125] on button "button" at bounding box center [168, 136] width 35 height 35
click at [170, 134] on icon "button" at bounding box center [169, 136] width 24 height 24
click at [182, 222] on icon "button" at bounding box center [182, 217] width 18 height 18
click at [180, 299] on icon "button" at bounding box center [174, 293] width 18 height 18
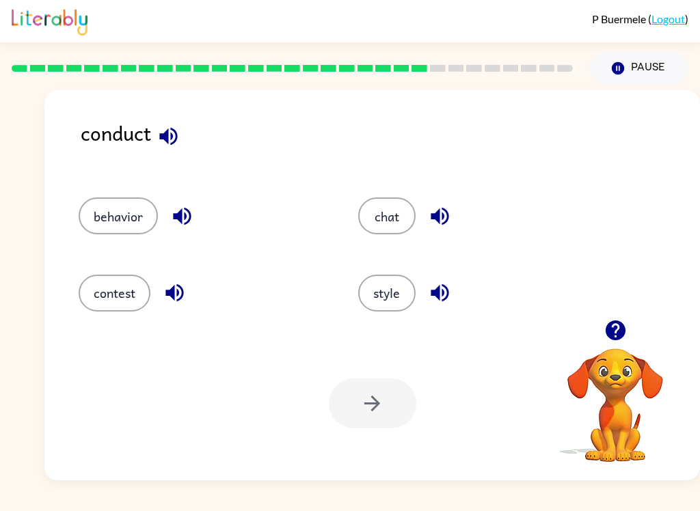
click at [437, 223] on icon "button" at bounding box center [440, 216] width 24 height 24
click at [434, 305] on icon "button" at bounding box center [440, 293] width 24 height 24
click at [174, 143] on icon "button" at bounding box center [168, 136] width 18 height 18
click at [188, 223] on icon "button" at bounding box center [182, 217] width 18 height 18
click at [126, 219] on button "behavior" at bounding box center [118, 216] width 79 height 37
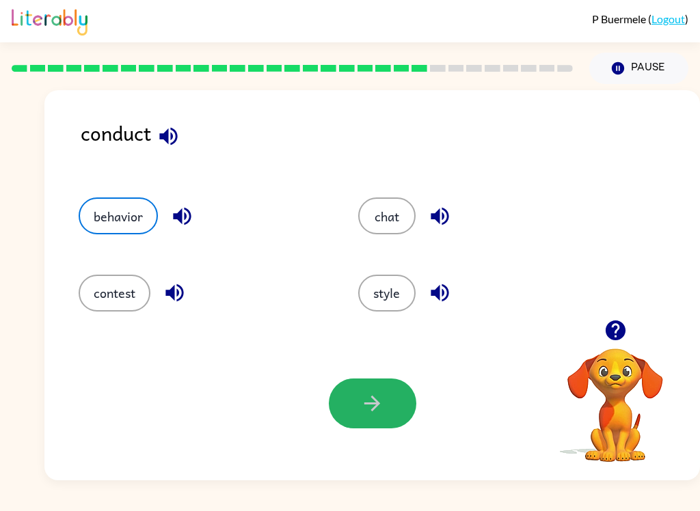
click at [382, 409] on icon "button" at bounding box center [372, 404] width 24 height 24
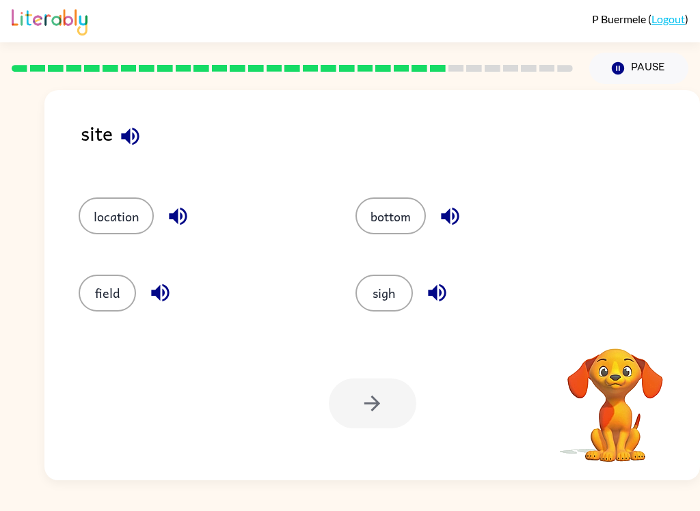
click at [131, 143] on icon "button" at bounding box center [130, 136] width 24 height 24
click at [165, 243] on div "location" at bounding box center [191, 210] width 277 height 77
click at [177, 219] on icon "button" at bounding box center [178, 217] width 18 height 18
click at [156, 293] on icon "button" at bounding box center [160, 293] width 18 height 18
click at [450, 221] on icon "button" at bounding box center [450, 217] width 18 height 18
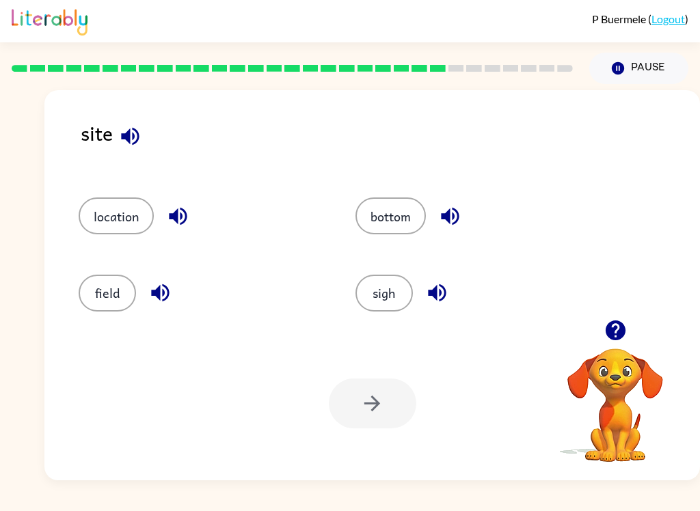
click at [435, 302] on icon "button" at bounding box center [437, 293] width 24 height 24
click at [181, 219] on icon "button" at bounding box center [178, 217] width 18 height 18
click at [165, 295] on icon "button" at bounding box center [160, 293] width 24 height 24
click at [444, 232] on button "button" at bounding box center [450, 216] width 35 height 35
click at [450, 219] on icon "button" at bounding box center [450, 217] width 18 height 18
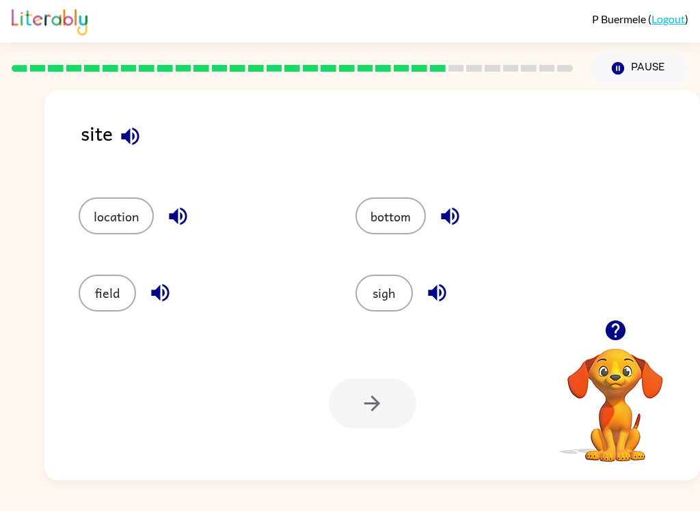
click at [452, 219] on icon "button" at bounding box center [450, 216] width 24 height 24
click at [454, 219] on icon "button" at bounding box center [450, 217] width 18 height 18
click at [440, 293] on icon "button" at bounding box center [437, 293] width 18 height 18
click at [124, 216] on button "location" at bounding box center [116, 216] width 75 height 37
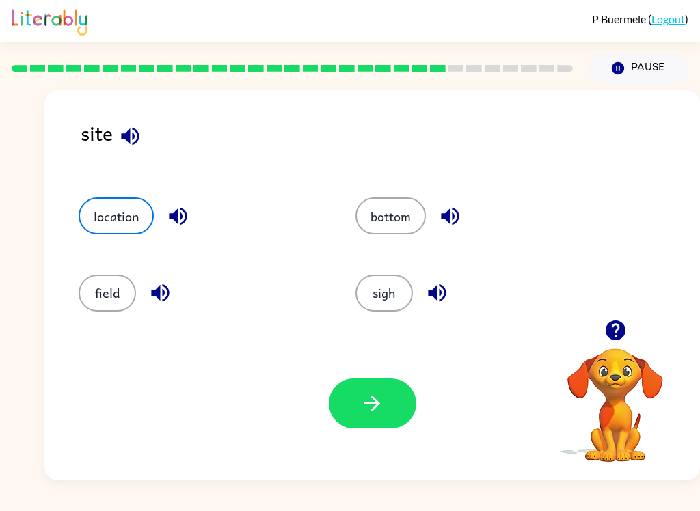
click at [128, 140] on icon "button" at bounding box center [130, 136] width 18 height 18
click at [187, 219] on icon "button" at bounding box center [178, 217] width 18 height 18
click at [124, 228] on button "location" at bounding box center [116, 216] width 75 height 37
click at [355, 406] on button "button" at bounding box center [372, 404] width 87 height 50
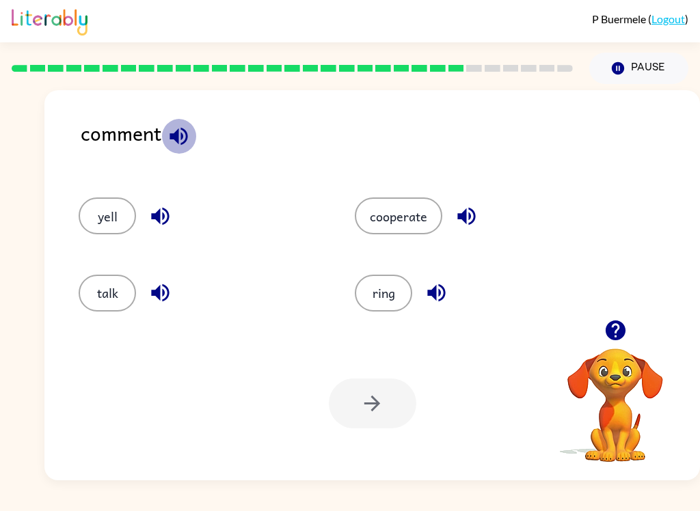
click at [182, 138] on icon "button" at bounding box center [178, 136] width 18 height 18
click at [157, 226] on icon "button" at bounding box center [160, 216] width 24 height 24
click at [159, 302] on icon "button" at bounding box center [160, 293] width 24 height 24
click at [459, 217] on icon "button" at bounding box center [466, 217] width 18 height 18
click at [433, 303] on icon "button" at bounding box center [436, 293] width 24 height 24
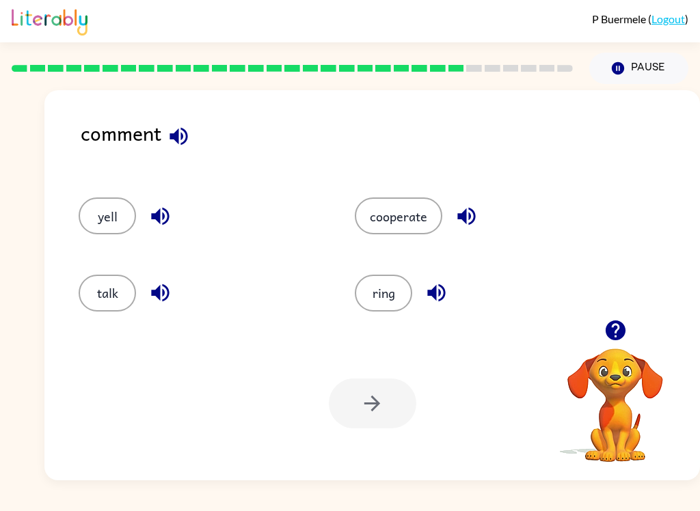
click at [96, 290] on button "talk" at bounding box center [107, 293] width 57 height 37
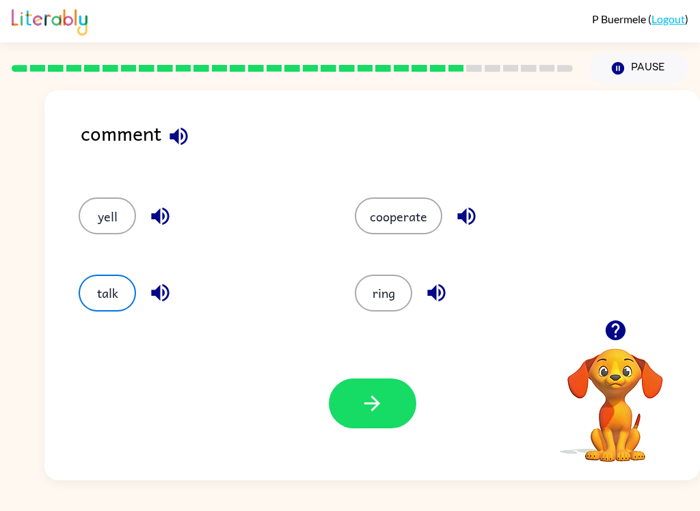
click at [382, 403] on icon "button" at bounding box center [372, 404] width 24 height 24
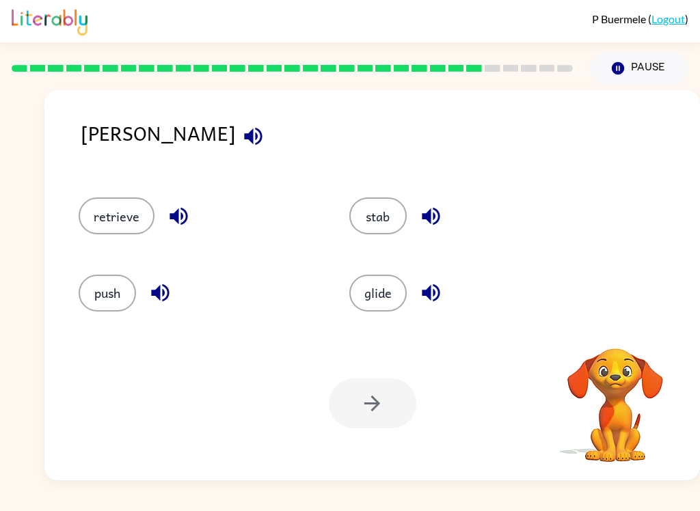
click at [244, 142] on icon "button" at bounding box center [253, 136] width 18 height 18
click at [177, 219] on icon "button" at bounding box center [178, 217] width 18 height 18
click at [167, 301] on icon "button" at bounding box center [160, 293] width 24 height 24
click at [430, 218] on icon "button" at bounding box center [431, 217] width 18 height 18
click at [433, 293] on icon "button" at bounding box center [431, 293] width 18 height 18
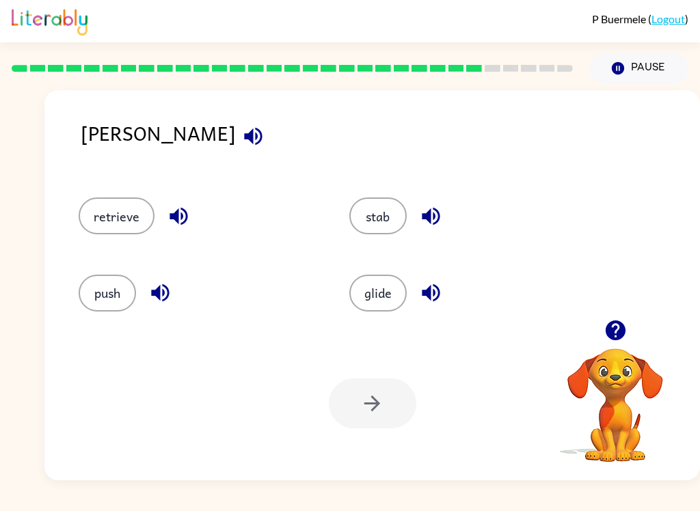
click at [379, 234] on button "stab" at bounding box center [377, 216] width 57 height 37
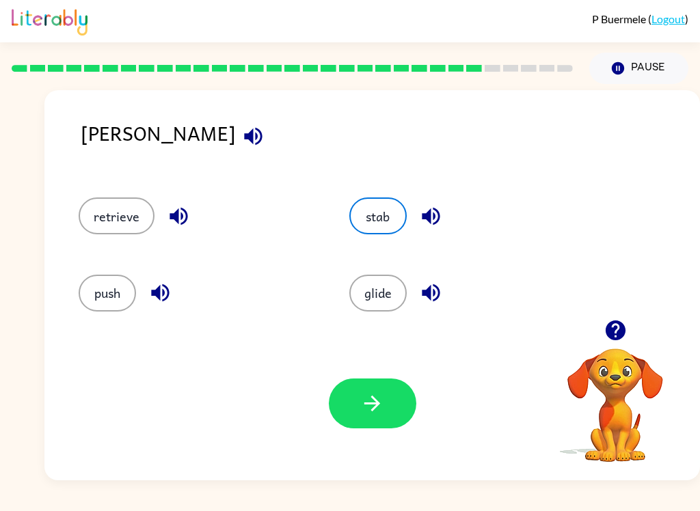
click at [381, 413] on icon "button" at bounding box center [372, 404] width 24 height 24
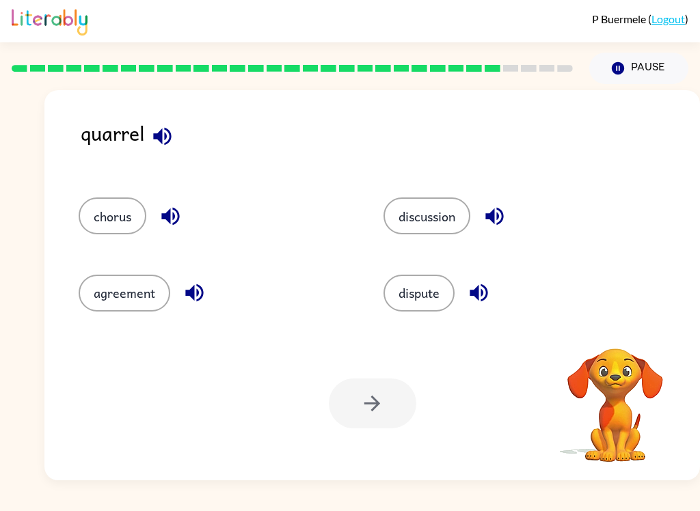
click at [160, 145] on icon "button" at bounding box center [162, 136] width 24 height 24
click at [164, 139] on icon "button" at bounding box center [162, 136] width 24 height 24
click at [157, 137] on icon "button" at bounding box center [162, 136] width 18 height 18
click at [172, 230] on button "button" at bounding box center [170, 216] width 35 height 35
click at [185, 308] on button "button" at bounding box center [194, 292] width 35 height 35
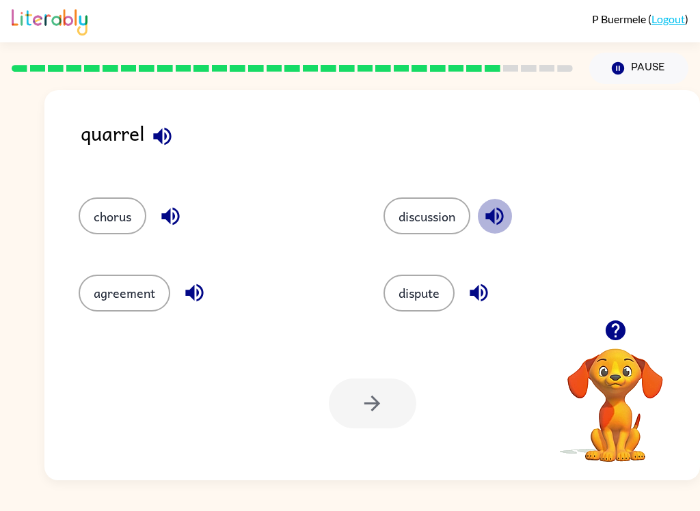
click at [498, 223] on icon "button" at bounding box center [495, 216] width 24 height 24
click at [491, 303] on icon "button" at bounding box center [479, 293] width 24 height 24
click at [184, 208] on button "button" at bounding box center [170, 216] width 35 height 35
click at [120, 206] on button "chorus" at bounding box center [113, 216] width 68 height 37
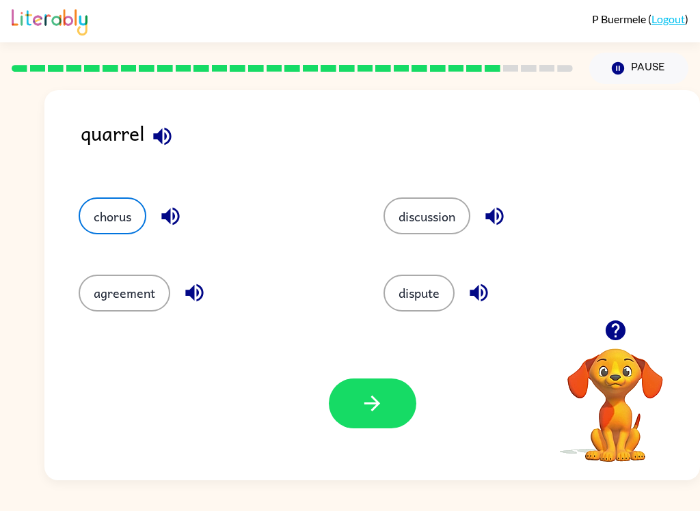
click at [377, 413] on icon "button" at bounding box center [372, 404] width 24 height 24
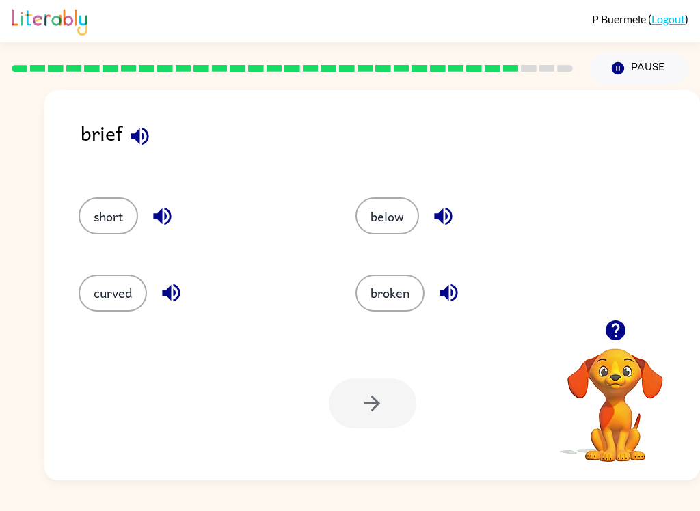
click at [139, 143] on icon "button" at bounding box center [140, 136] width 18 height 18
click at [161, 215] on icon "button" at bounding box center [162, 217] width 18 height 18
click at [163, 309] on button "button" at bounding box center [171, 292] width 35 height 35
click at [435, 221] on icon "button" at bounding box center [443, 216] width 24 height 24
click at [451, 300] on icon "button" at bounding box center [449, 293] width 24 height 24
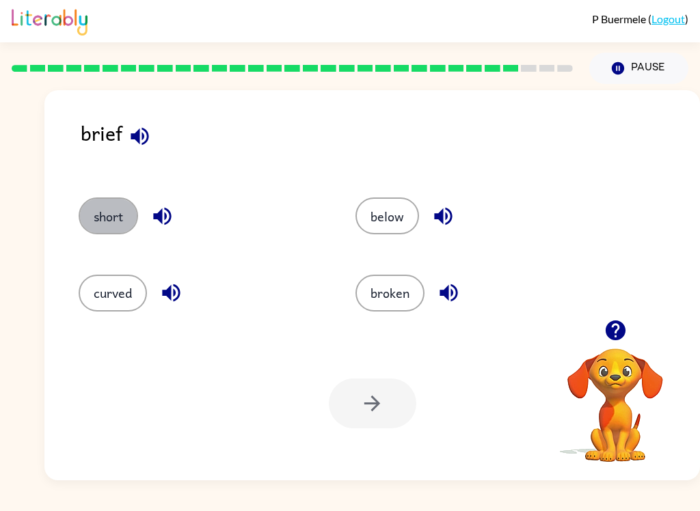
click at [106, 221] on button "short" at bounding box center [108, 216] width 59 height 37
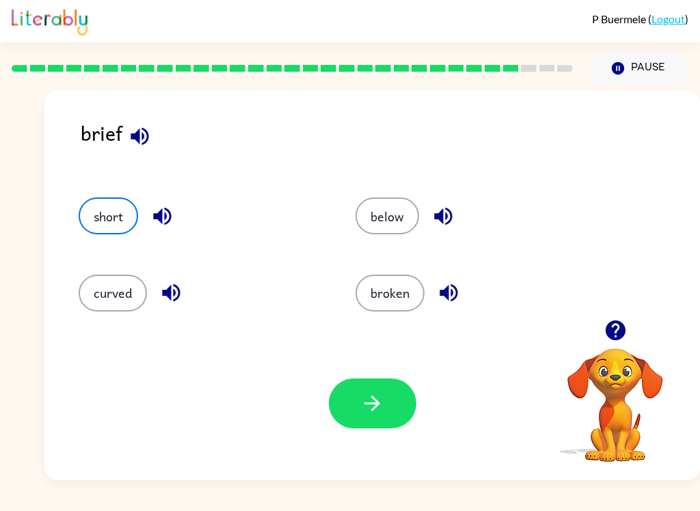
click at [360, 372] on div "Your browser must support playing .mp4 files to use Literably. Please try using…" at bounding box center [371, 404] width 655 height 154
click at [103, 211] on button "short" at bounding box center [108, 216] width 59 height 37
click at [381, 396] on icon "button" at bounding box center [372, 404] width 24 height 24
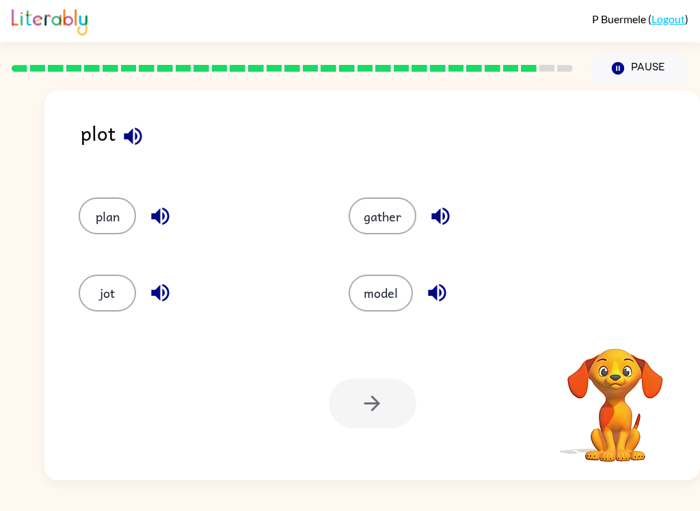
click at [131, 131] on icon "button" at bounding box center [133, 136] width 24 height 24
click at [161, 216] on icon "button" at bounding box center [160, 216] width 24 height 24
click at [156, 293] on icon "button" at bounding box center [160, 293] width 18 height 18
click at [435, 208] on icon "button" at bounding box center [441, 216] width 24 height 24
click at [433, 295] on icon "button" at bounding box center [437, 293] width 18 height 18
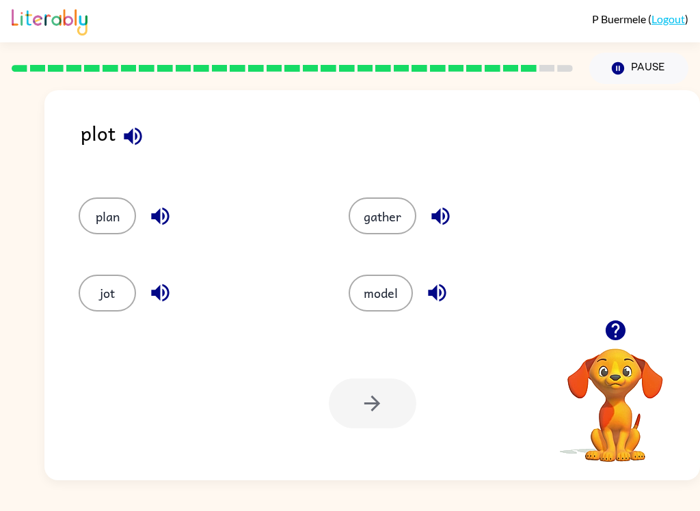
click at [115, 221] on button "plan" at bounding box center [107, 216] width 57 height 37
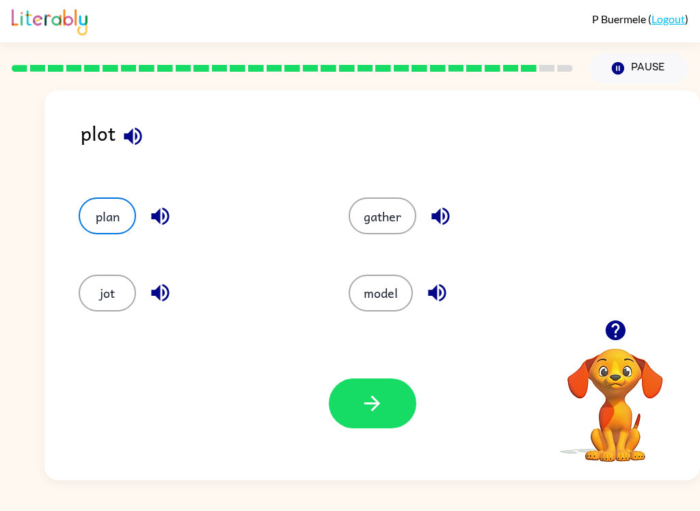
click at [379, 404] on icon "button" at bounding box center [372, 404] width 16 height 16
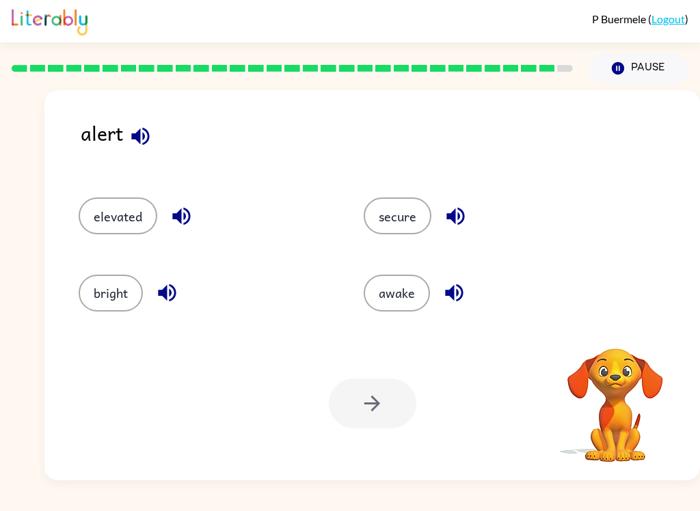
click at [141, 137] on icon "button" at bounding box center [140, 136] width 24 height 24
click at [137, 130] on icon "button" at bounding box center [140, 136] width 24 height 24
click at [165, 214] on button "button" at bounding box center [181, 216] width 35 height 35
click at [159, 295] on icon "button" at bounding box center [167, 293] width 18 height 18
click at [462, 213] on icon "button" at bounding box center [455, 217] width 18 height 18
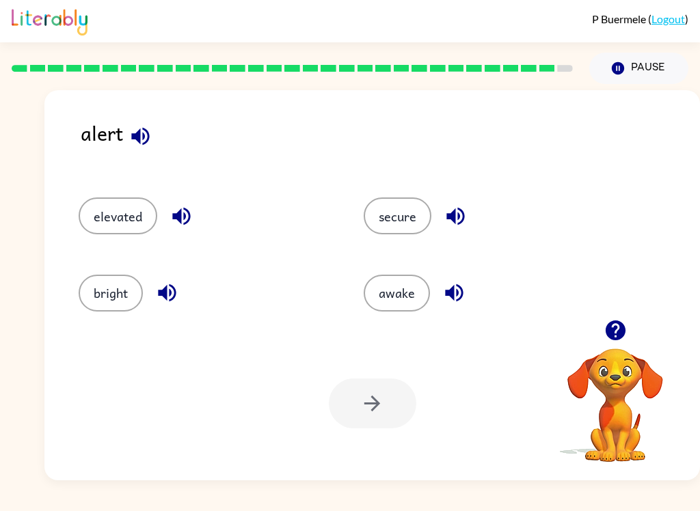
click at [455, 302] on icon "button" at bounding box center [454, 293] width 24 height 24
click at [190, 207] on icon "button" at bounding box center [181, 216] width 24 height 24
click at [135, 140] on icon "button" at bounding box center [140, 136] width 18 height 18
click at [403, 294] on button "awake" at bounding box center [397, 293] width 66 height 37
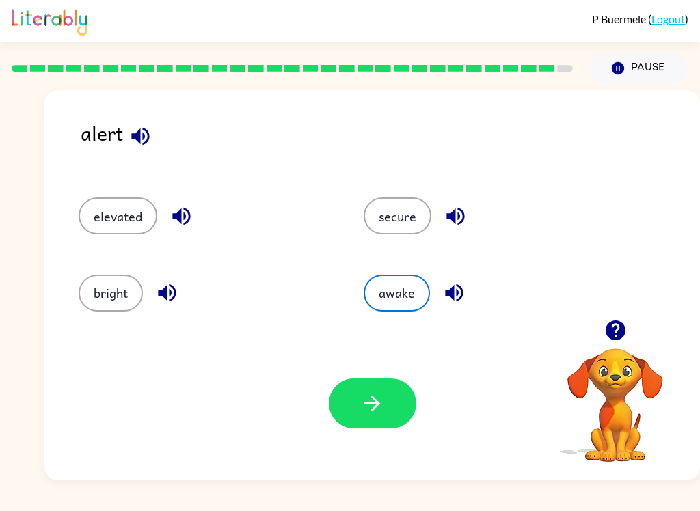
click at [383, 408] on icon "button" at bounding box center [372, 404] width 24 height 24
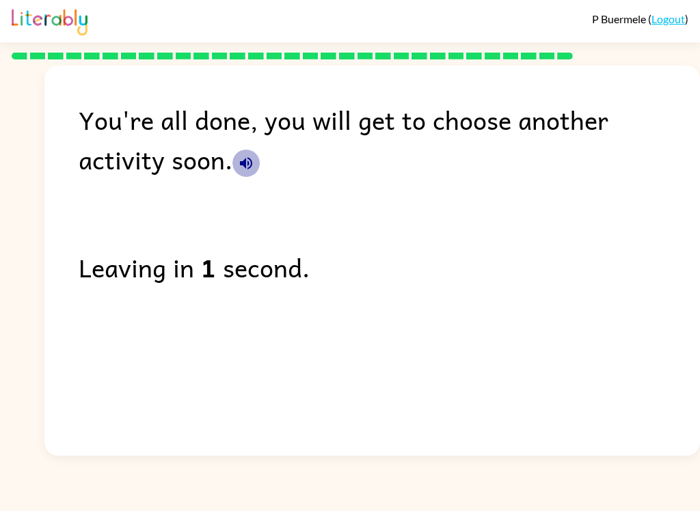
click at [238, 168] on icon "button" at bounding box center [246, 163] width 16 height 16
